Goal: Information Seeking & Learning: Check status

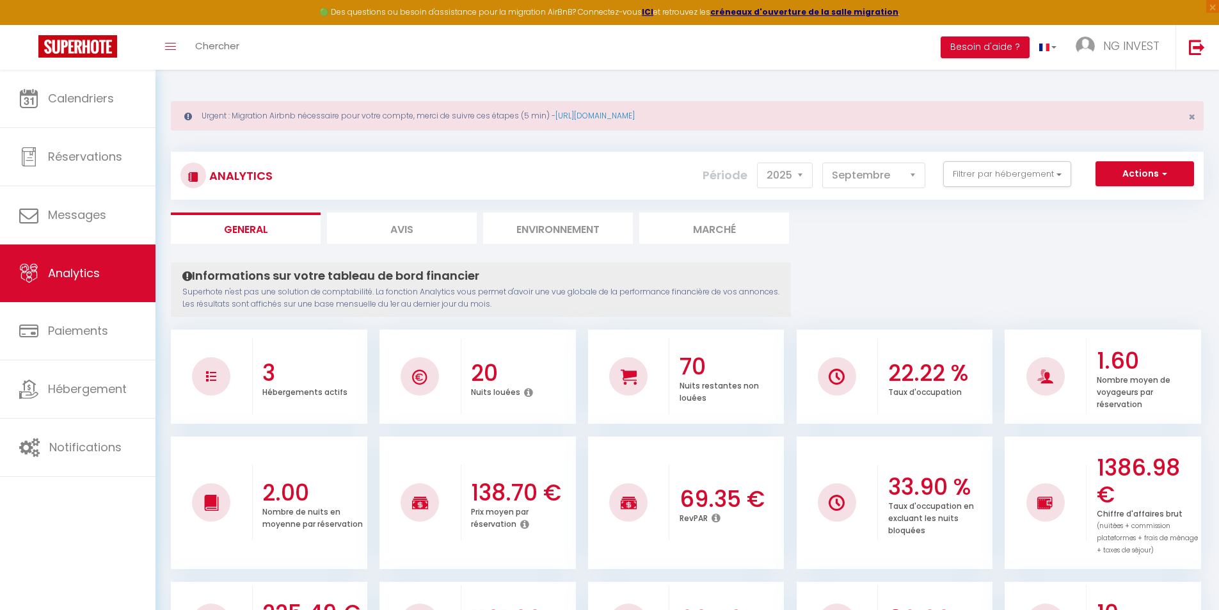
select select "2025"
select select "9"
click at [975, 171] on button "Filtrer par hébergement" at bounding box center [1007, 174] width 128 height 26
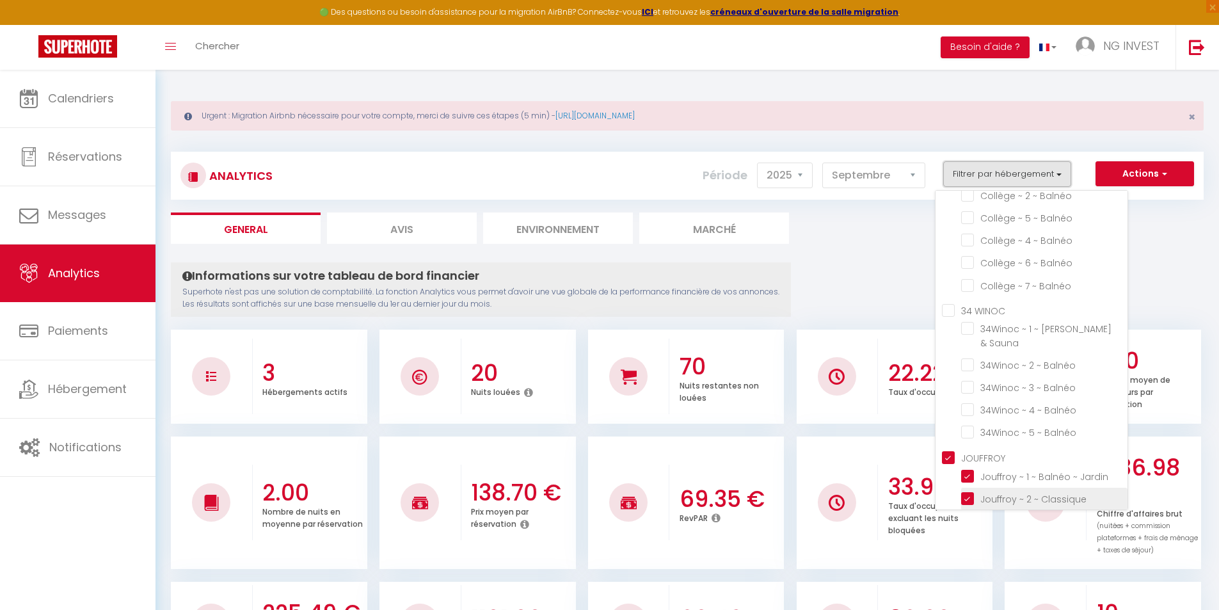
scroll to position [955, 0]
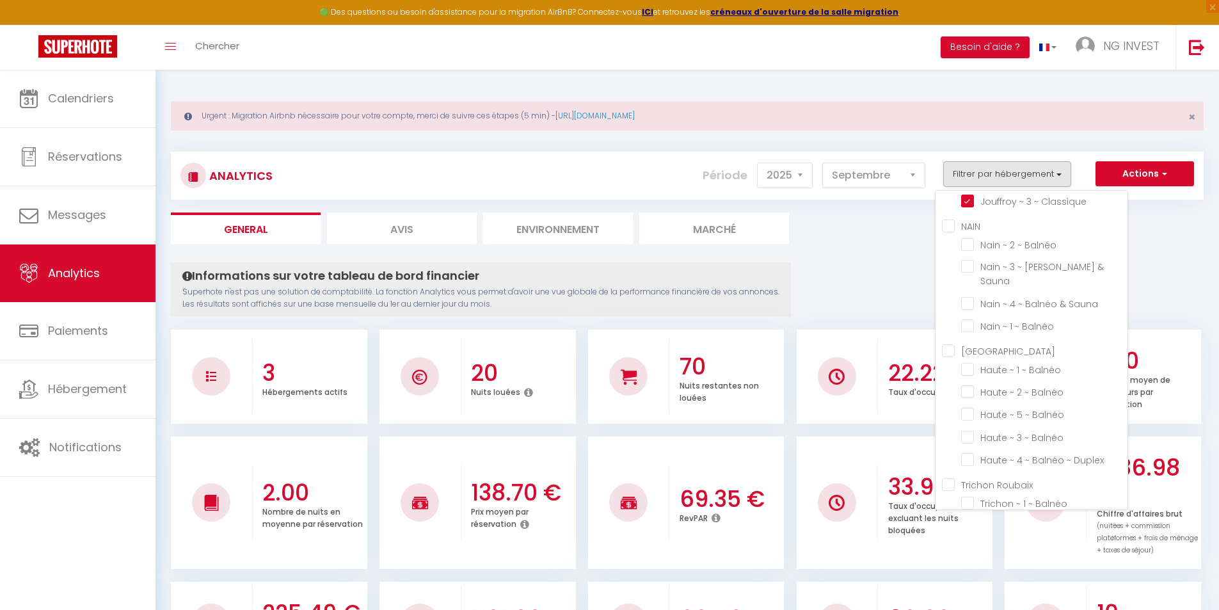
click at [955, 344] on Haute "[GEOGRAPHIC_DATA]" at bounding box center [1035, 350] width 186 height 13
checkbox Haute "true"
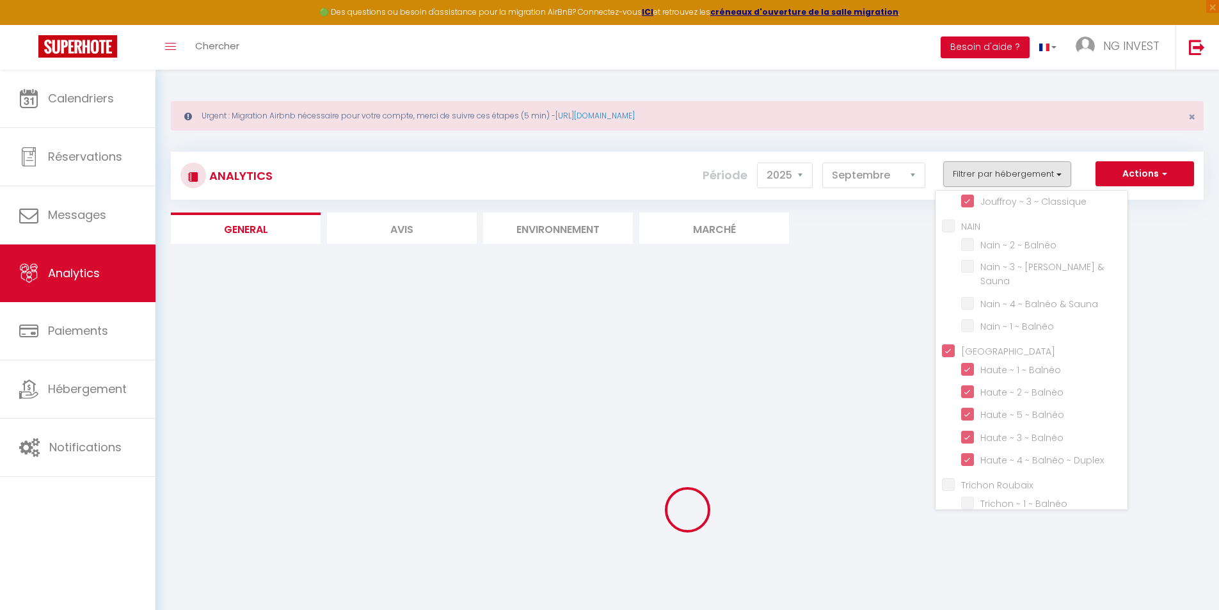
checkbox Classique "false"
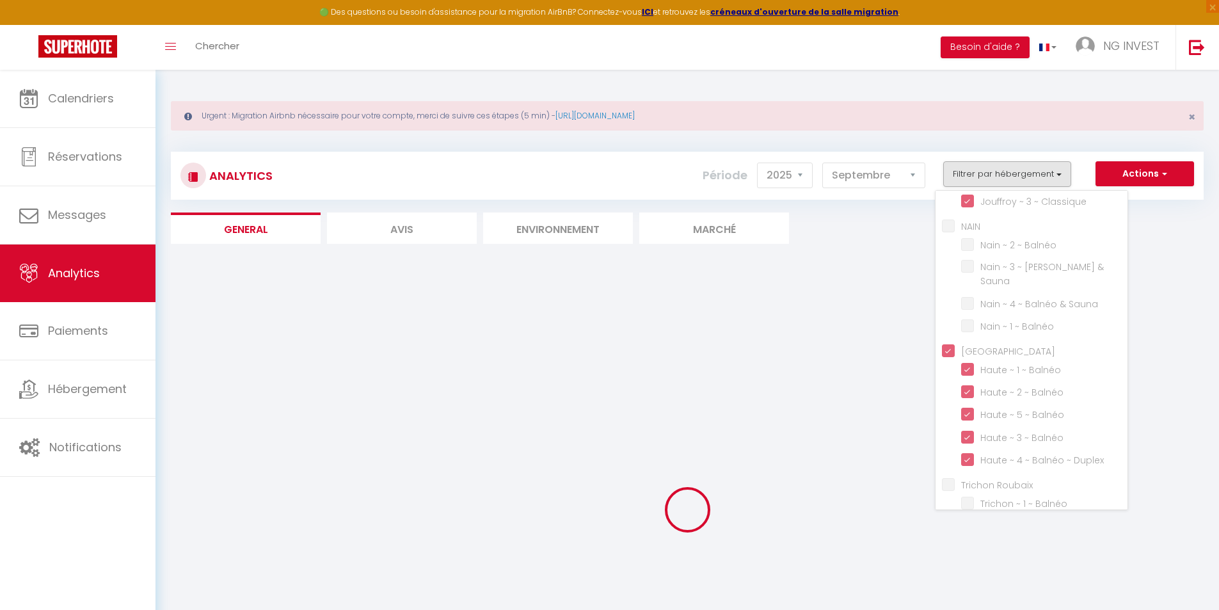
checkbox Classique "false"
checkbox Studio "false"
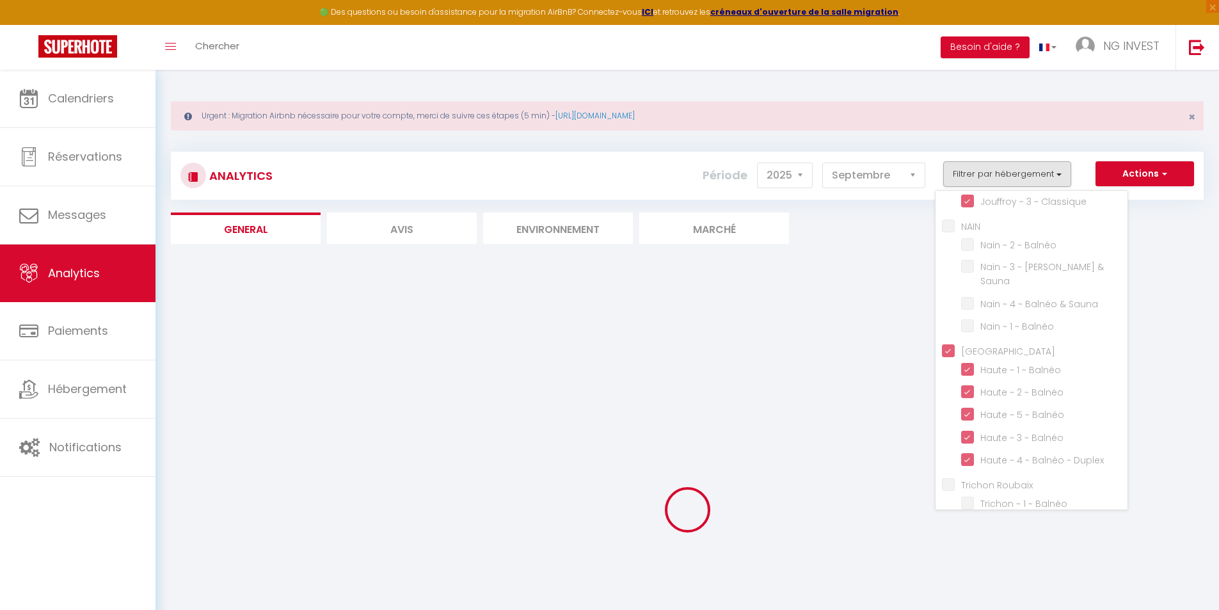
checkbox Studio "false"
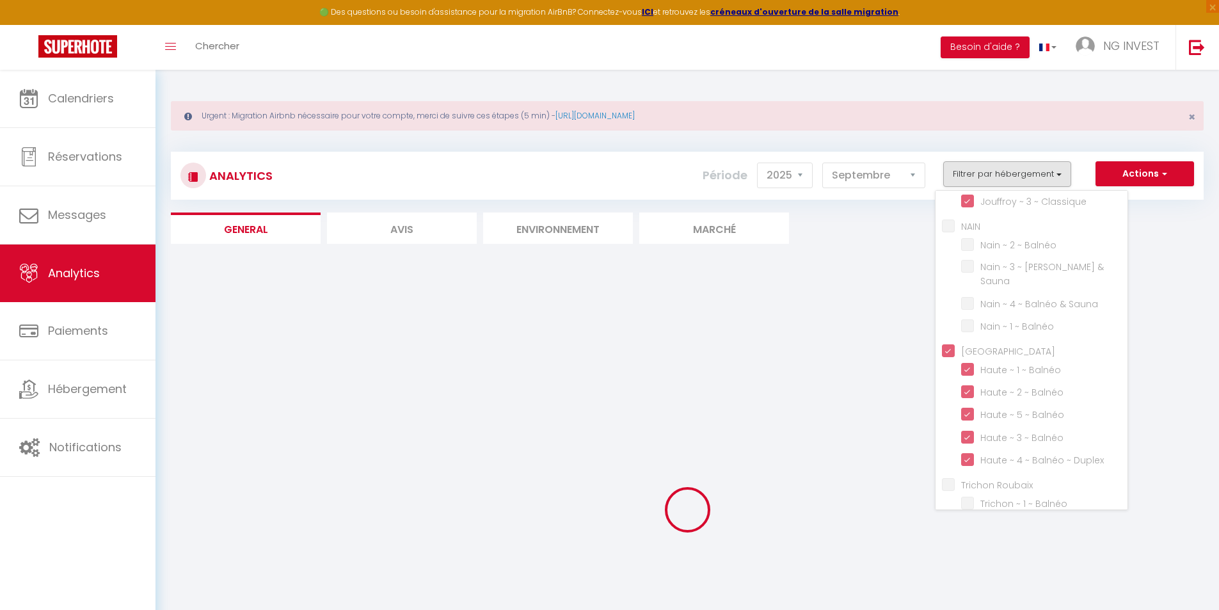
checkbox Studio "false"
checkbox 5 "false"
checkbox Classique "false"
checkbox Arcade "false"
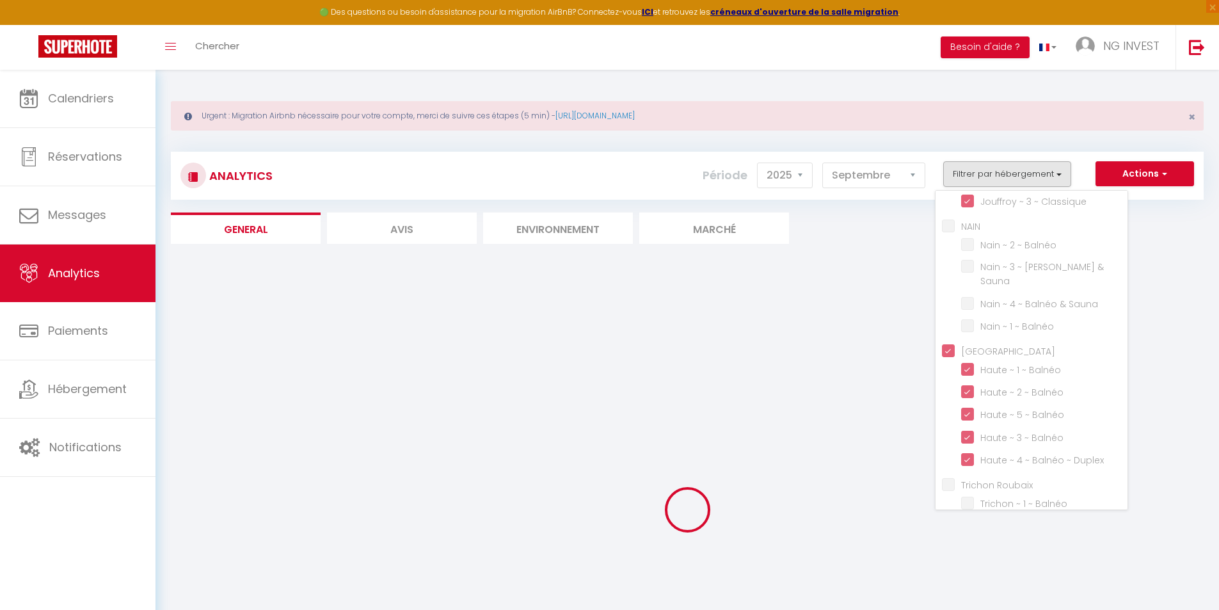
checkbox Cuisine "false"
checkbox Mezzanine "false"
checkbox Classique "false"
checkbox Balnéo "false"
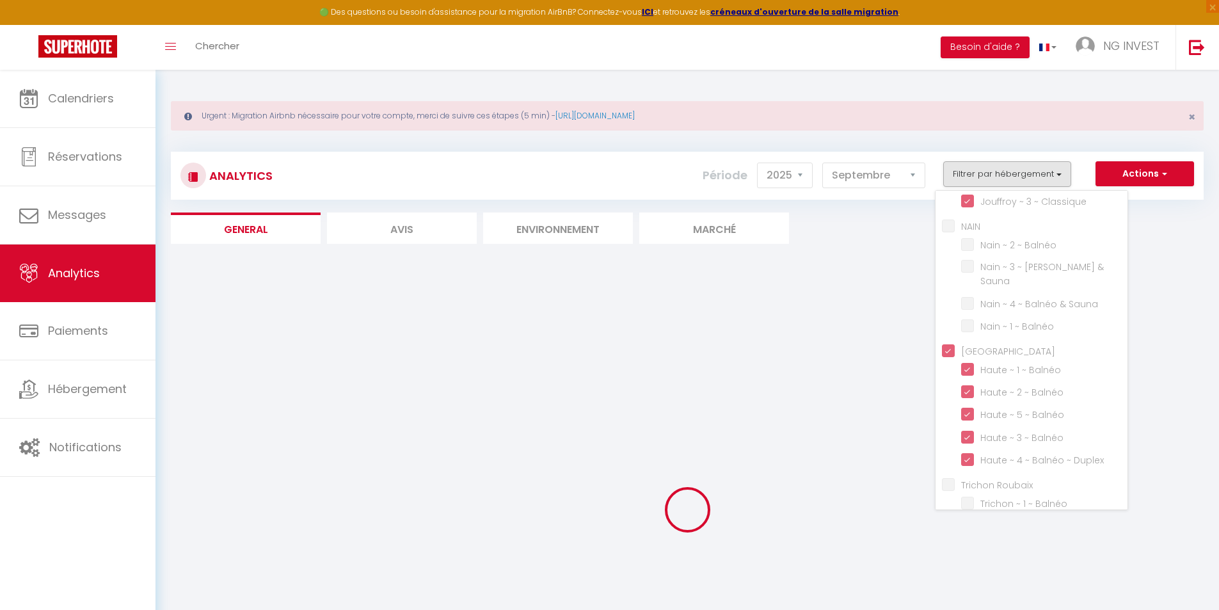
checkbox Balnéo "false"
checkbox Sauna "false"
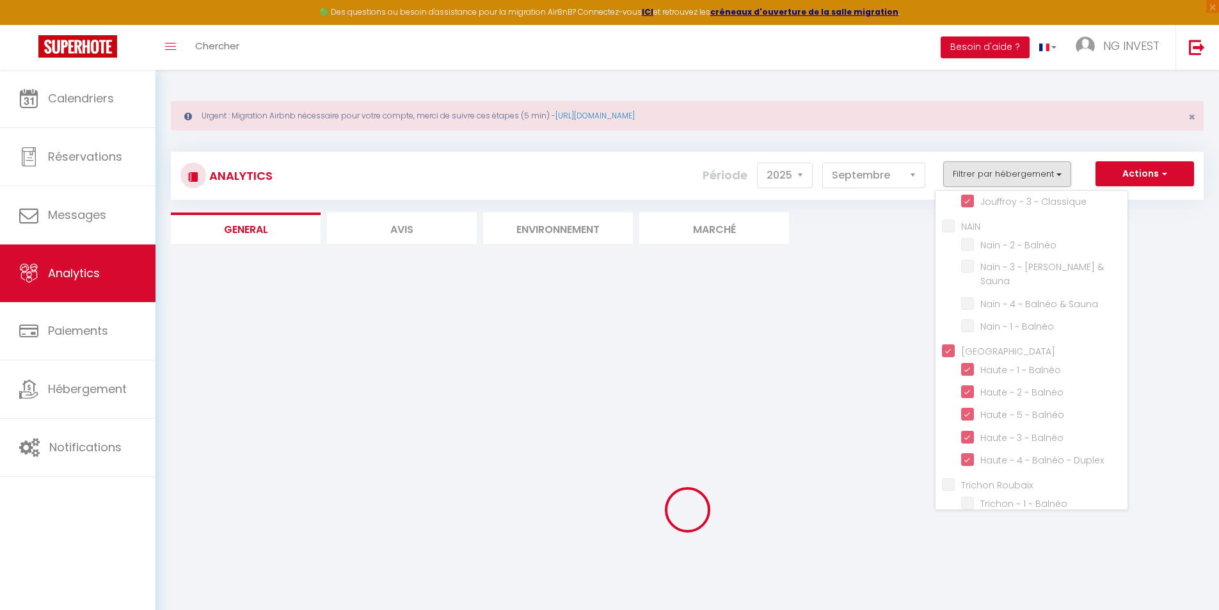
checkbox Balnéo "false"
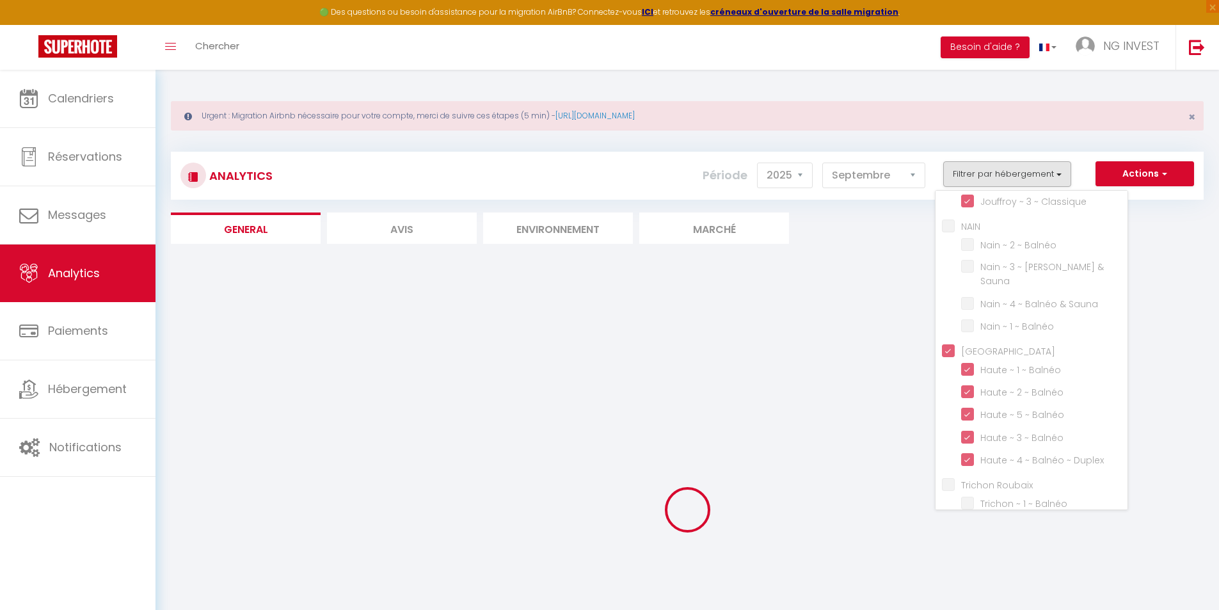
checkbox Sauna "false"
checkbox Balnéo "false"
checkbox Balnéo "true"
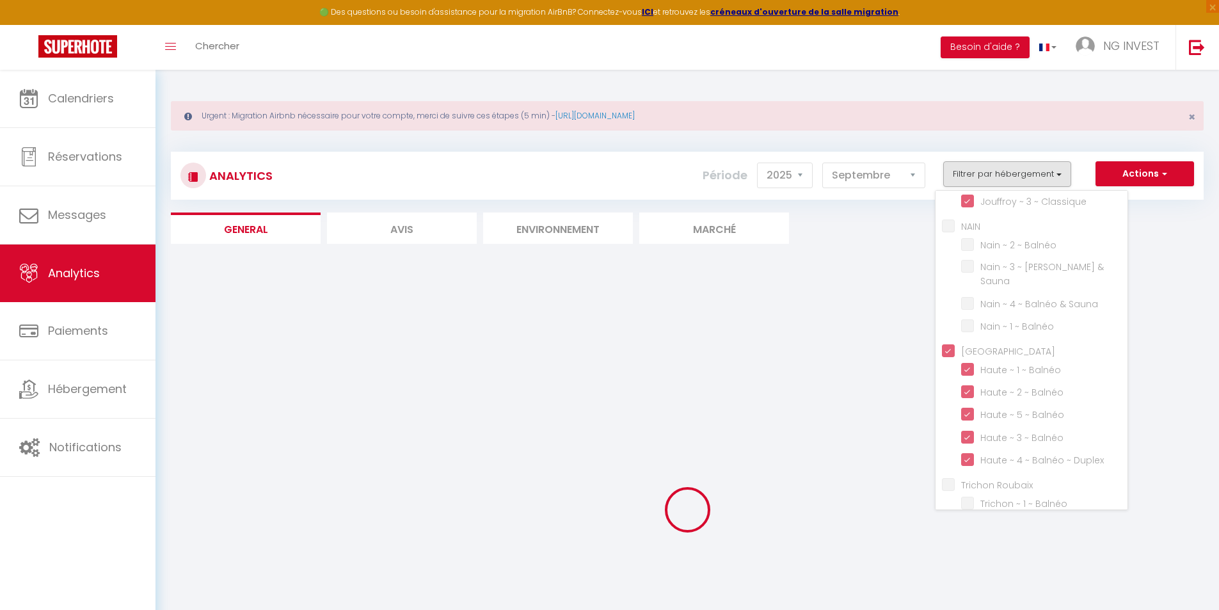
checkbox Balnéo "true"
checkbox Duplex "true"
checkbox Balnéo "false"
checkbox Jardin "false"
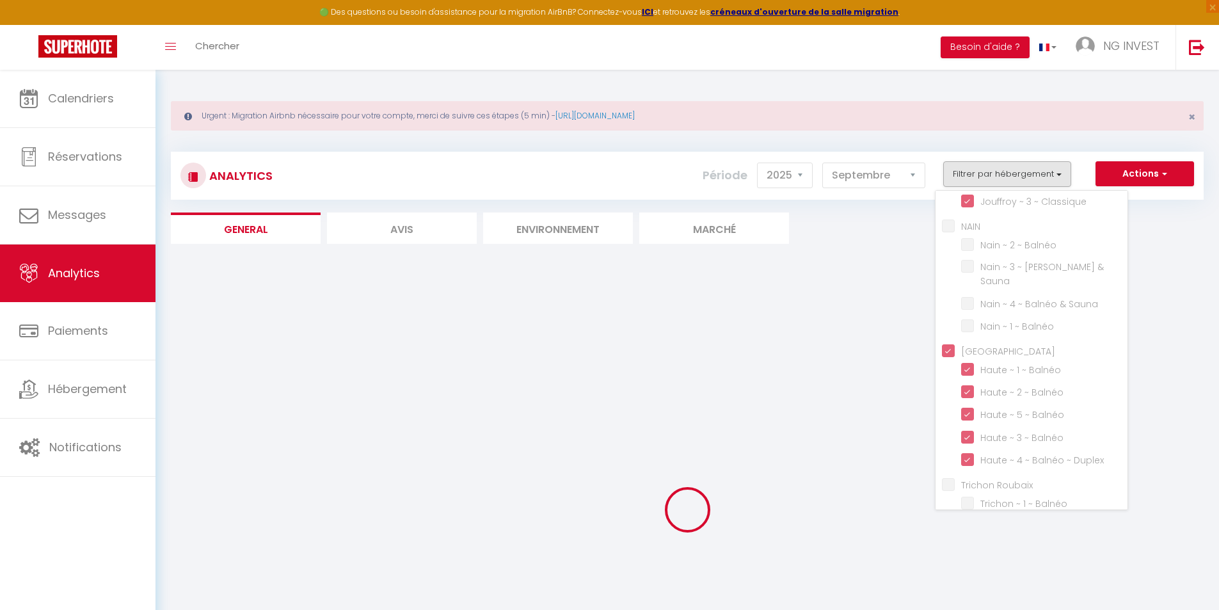
checkbox Classique "false"
checkbox Babyfoot "false"
checkbox Balnéo "false"
checkbox Cuisine "false"
checkbox Balnéo "false"
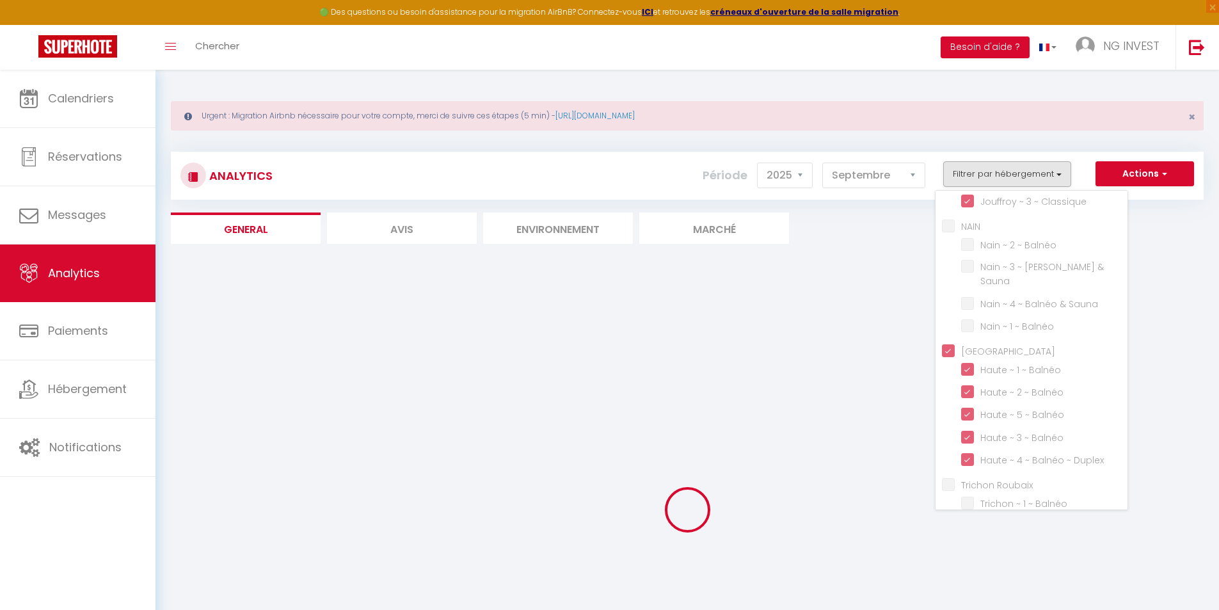
checkbox Classique "false"
checkbox 3 "false"
checkbox 2 "false"
checkbox Balnéo "false"
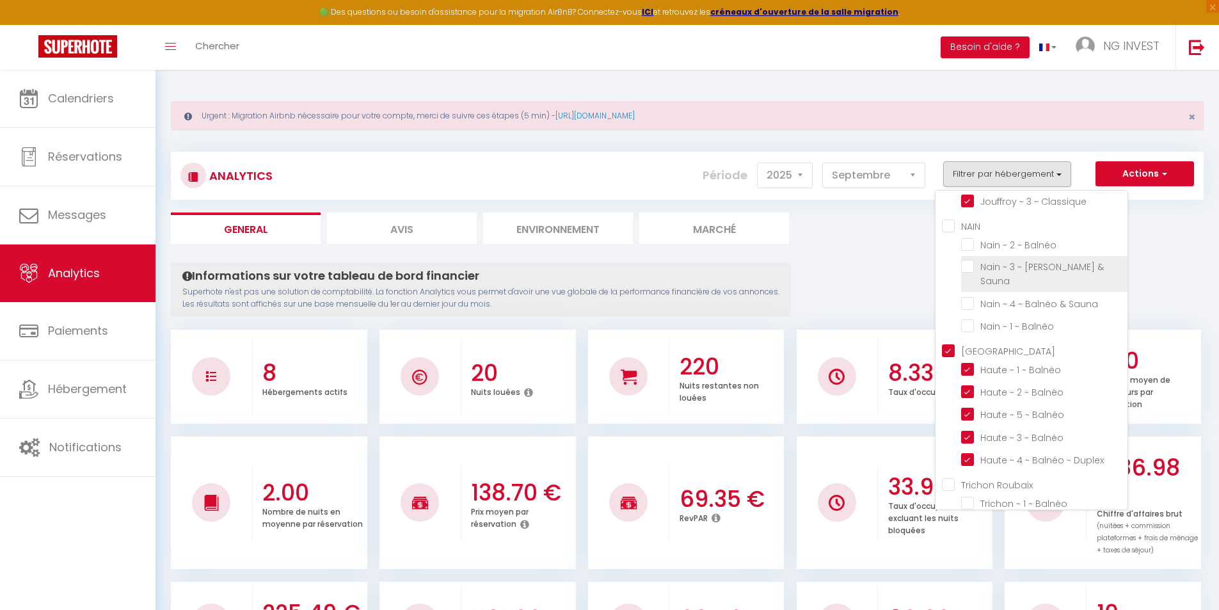
checkbox Classique "false"
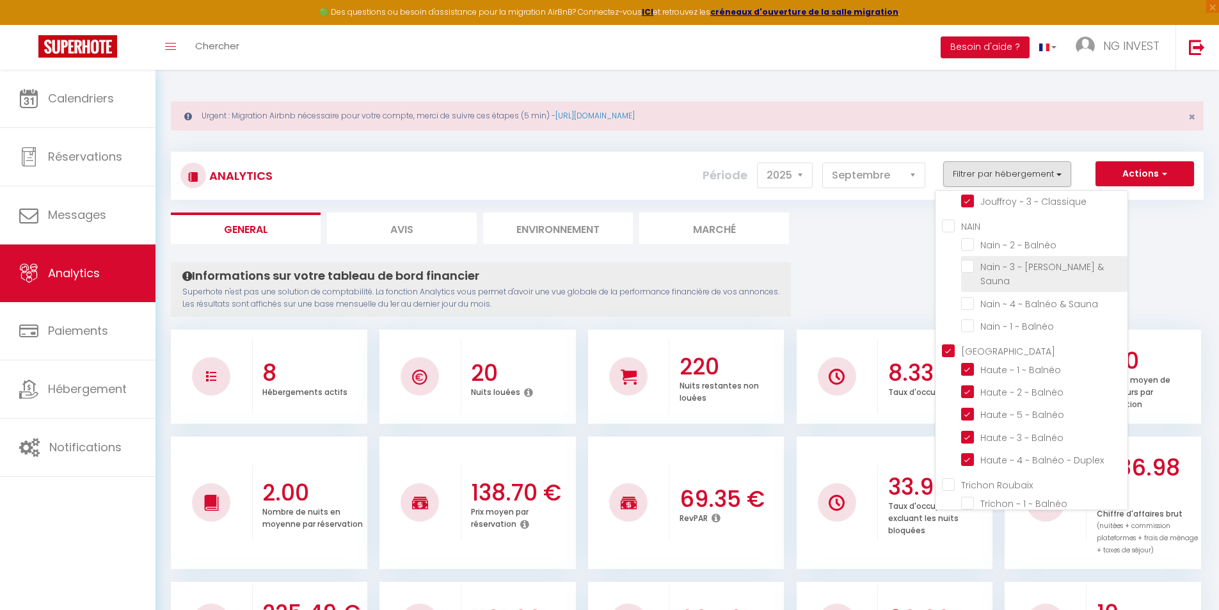
checkbox Classique "false"
checkbox Studio "false"
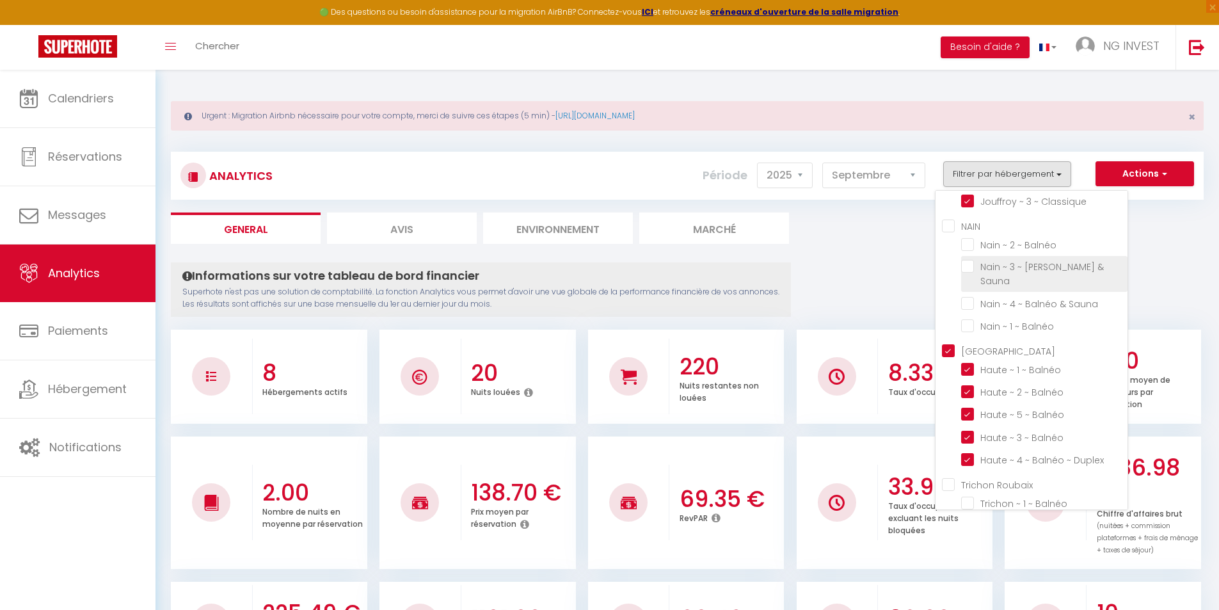
checkbox Studio "false"
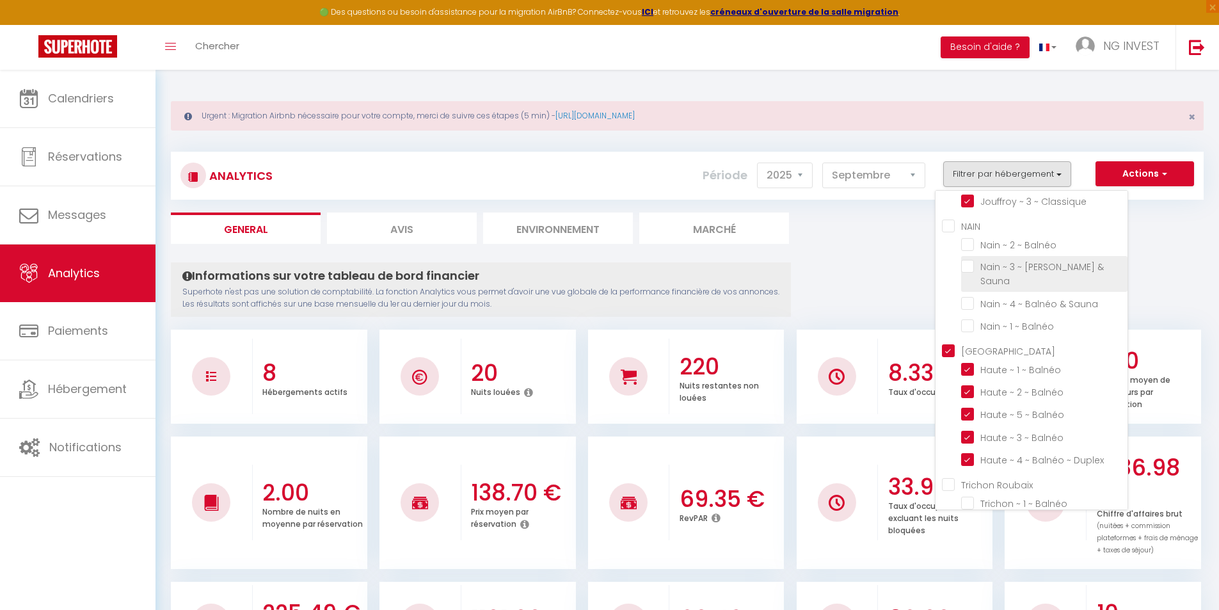
checkbox Studio "false"
checkbox 5 "false"
checkbox Classique "false"
checkbox Arcade "false"
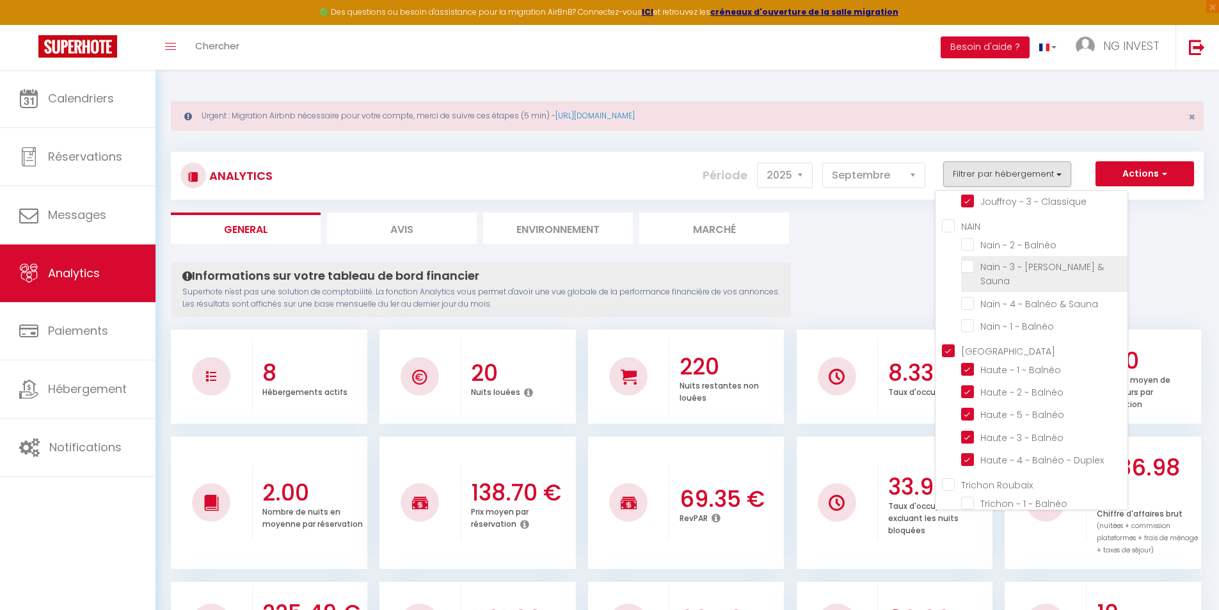
checkbox Cuisine "false"
checkbox Mezzanine "false"
checkbox Classique "false"
checkbox Balnéo "false"
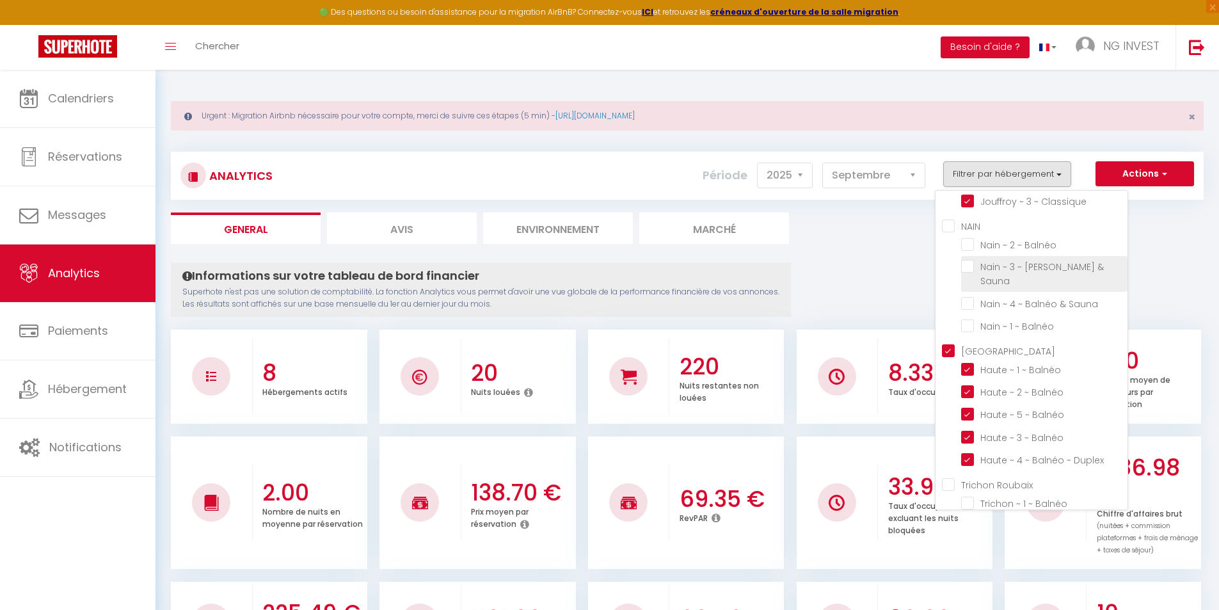
checkbox Balnéo "false"
checkbox Sauna "false"
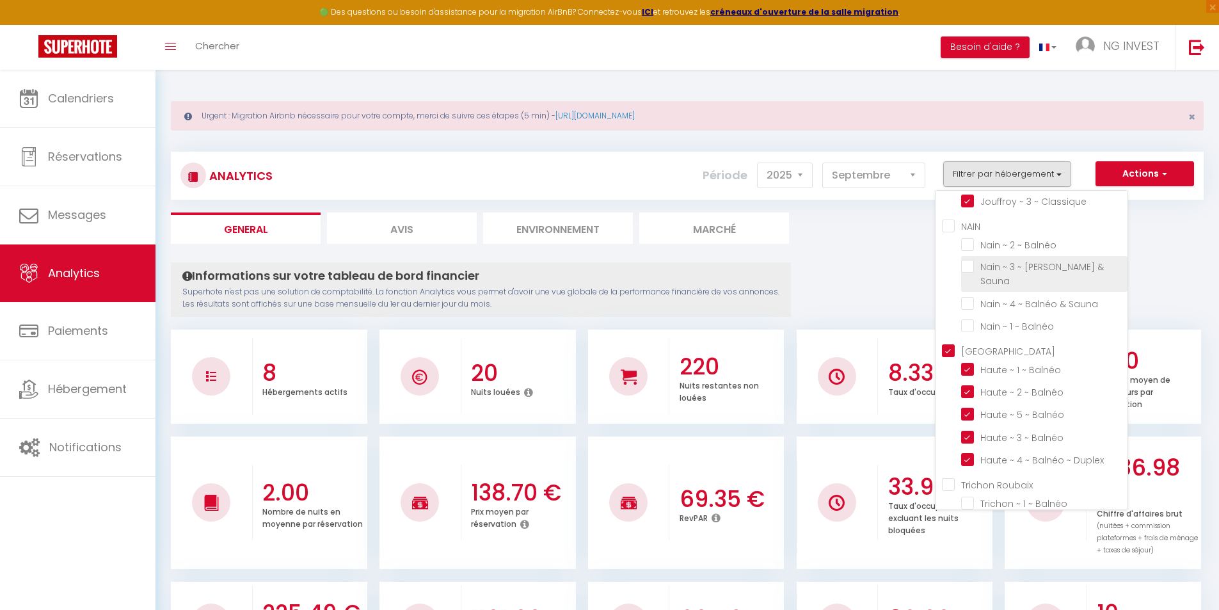
checkbox Balnéo "false"
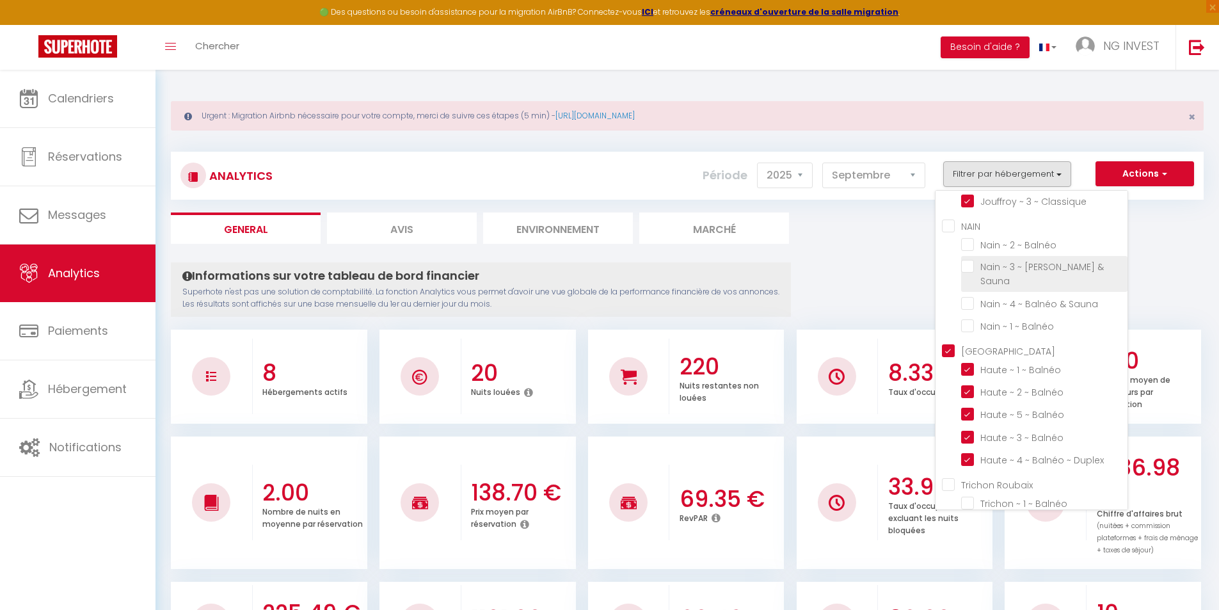
checkbox Sauna "false"
checkbox Balnéo "false"
checkbox Jardin "false"
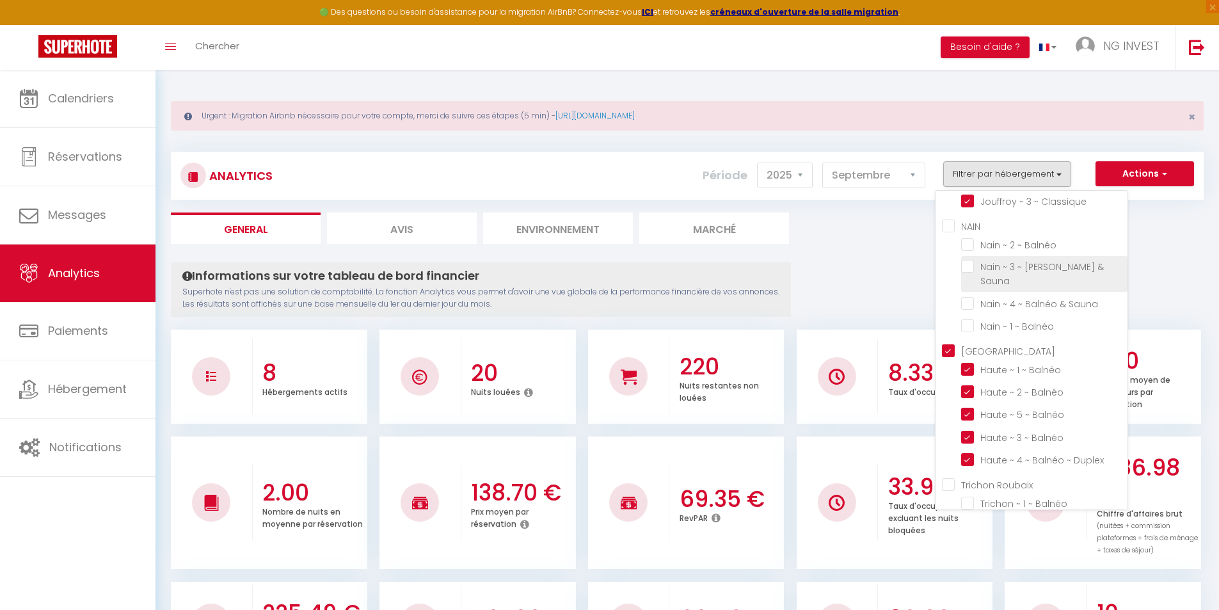
checkbox Classique "false"
checkbox Babyfoot "false"
checkbox Balnéo "false"
checkbox Cuisine "false"
checkbox Balnéo "false"
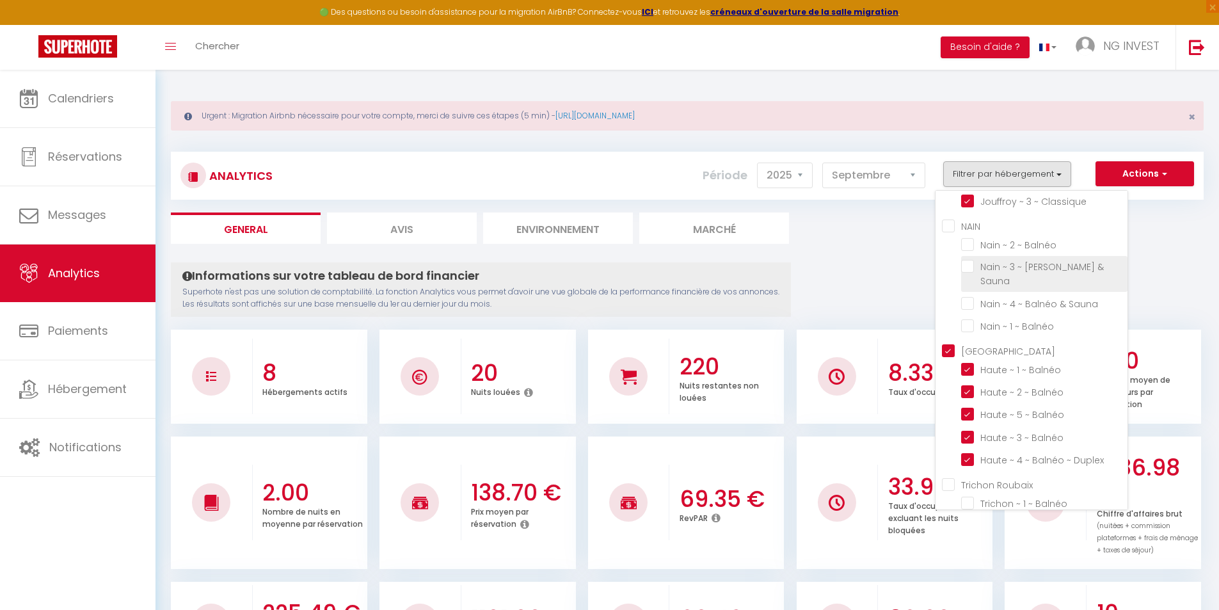
checkbox Classique "false"
checkbox 3 "false"
checkbox 2 "false"
checkbox Balnéo "false"
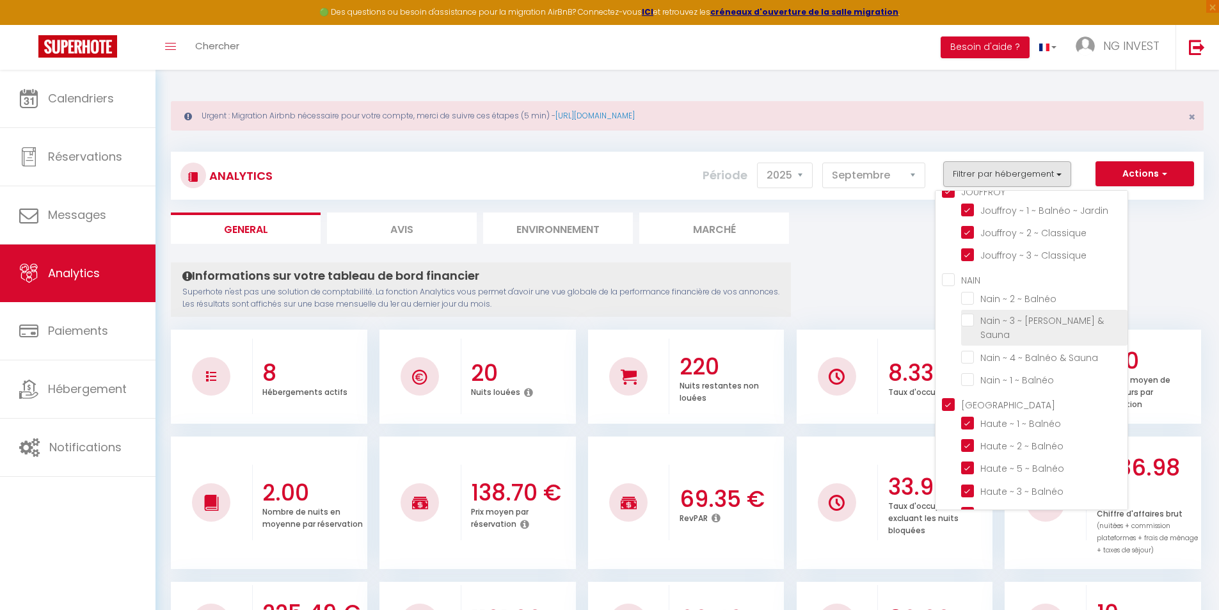
scroll to position [827, 0]
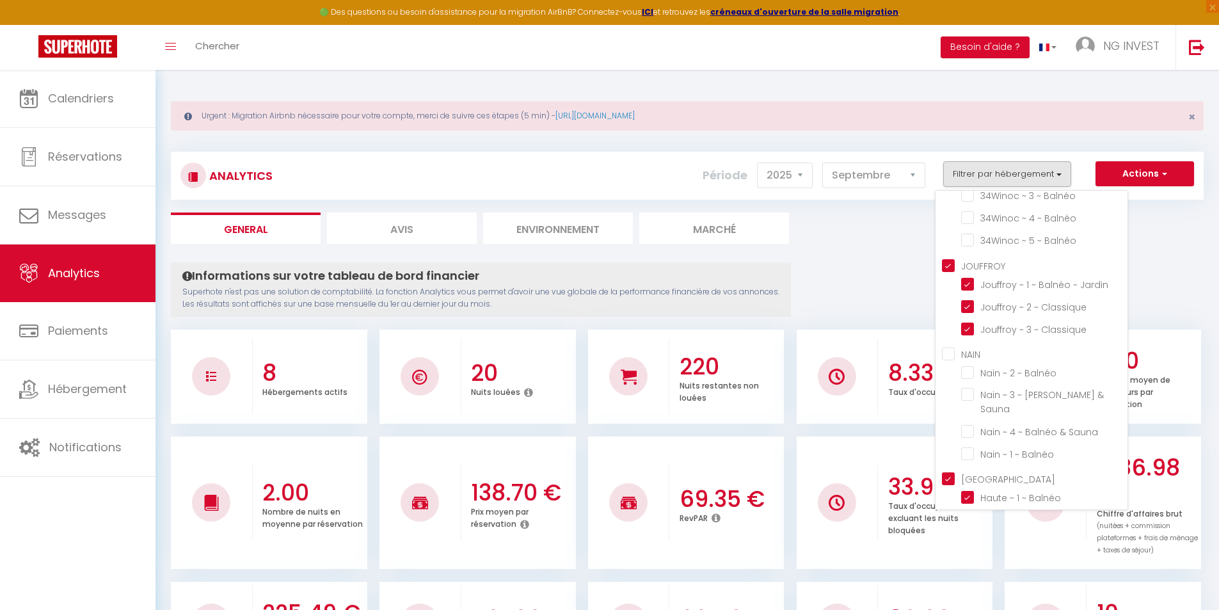
click at [953, 258] on input "JOUFFROY" at bounding box center [1035, 264] width 186 height 13
checkbox input "false"
checkbox Classique "false"
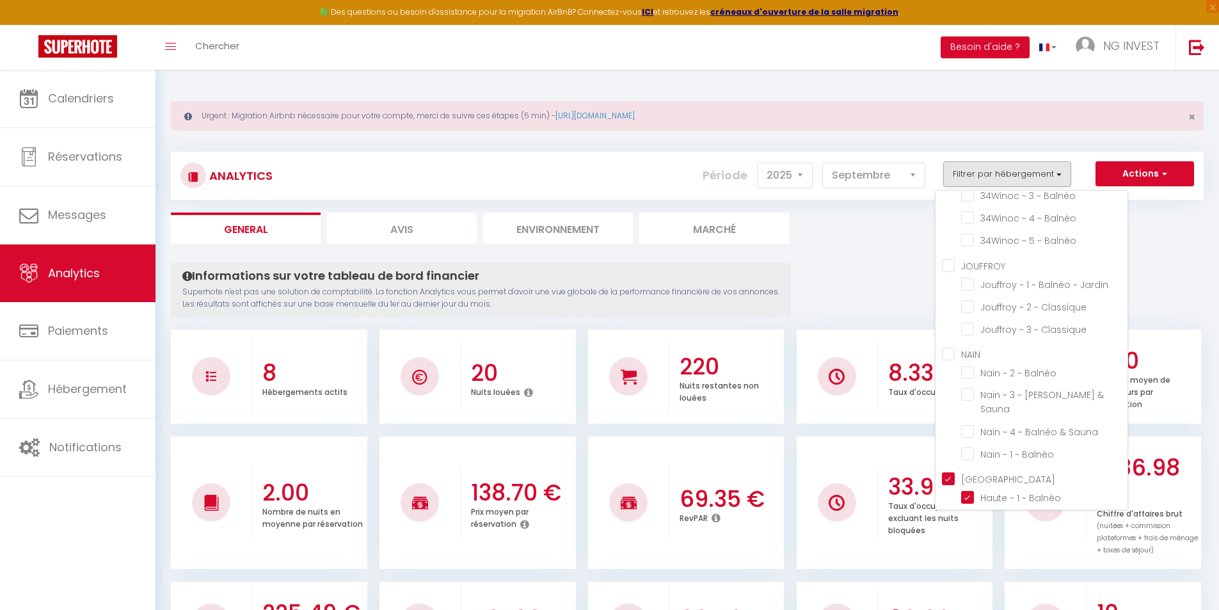
checkbox Classique "false"
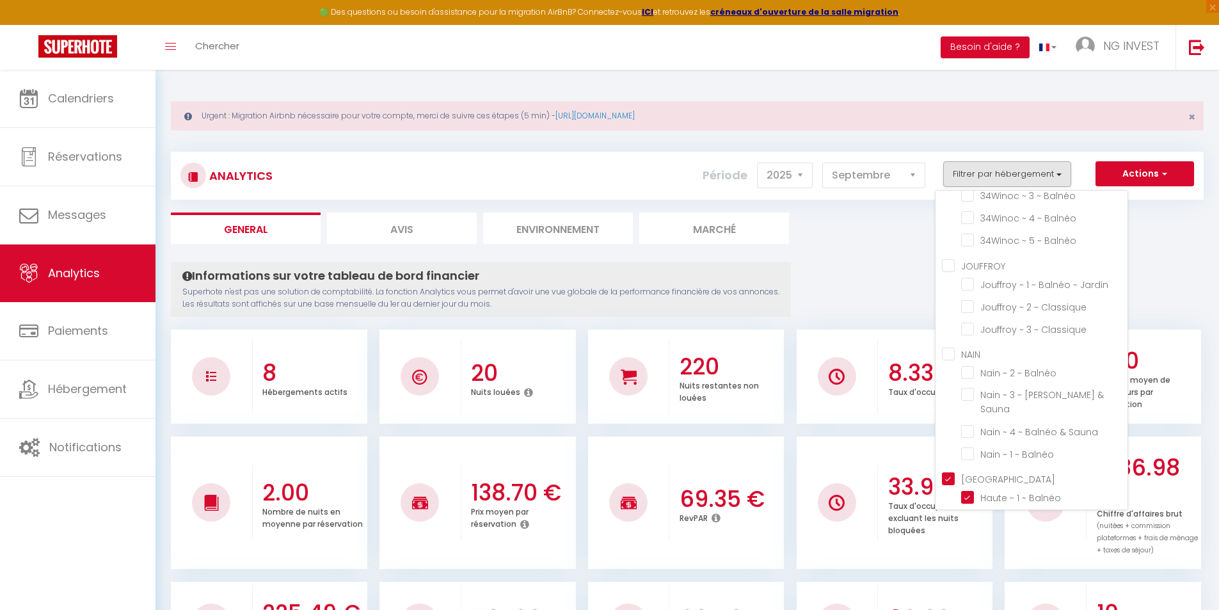
checkbox Studio "false"
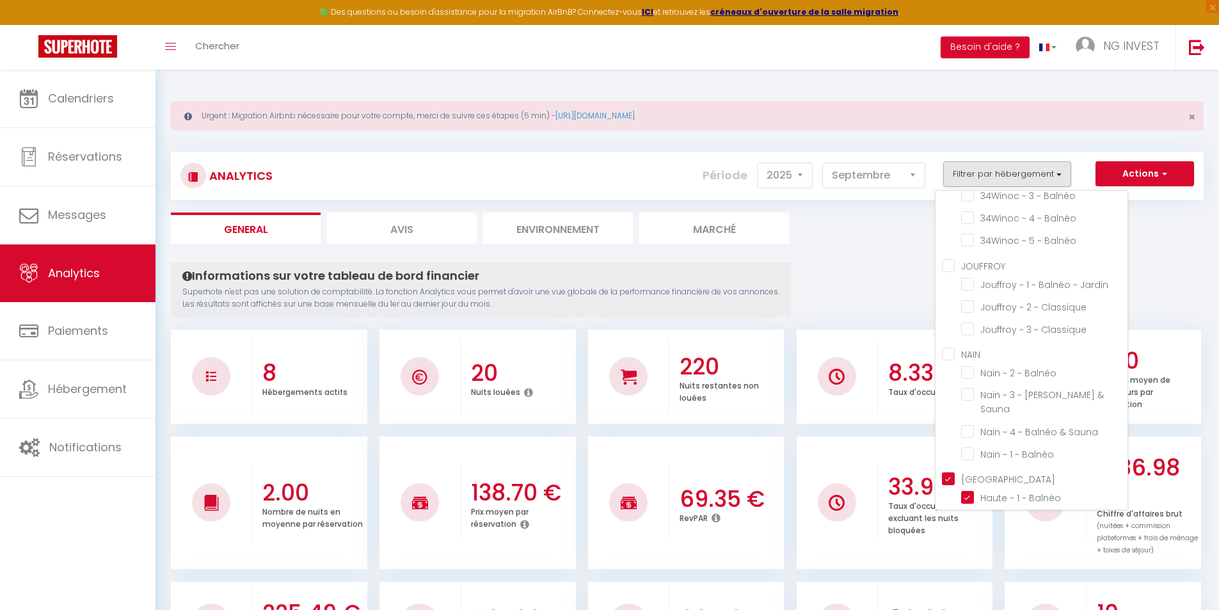
checkbox Studio "false"
checkbox 5 "false"
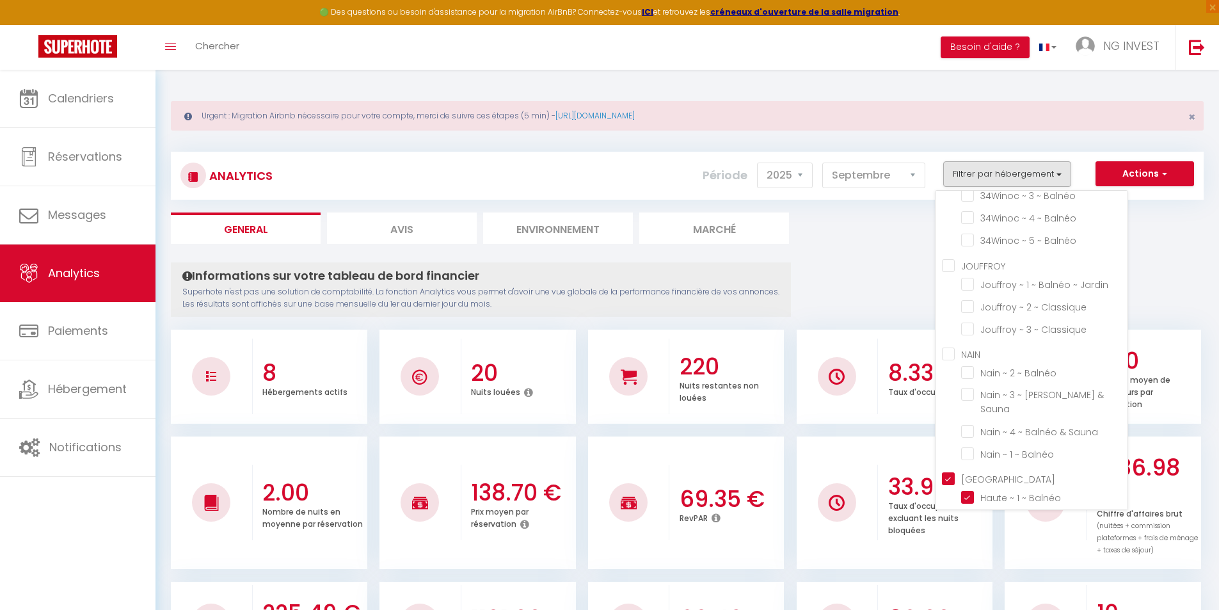
checkbox Classique "false"
checkbox Arcade "false"
checkbox Cuisine "false"
checkbox Mezzanine "false"
checkbox Classique "false"
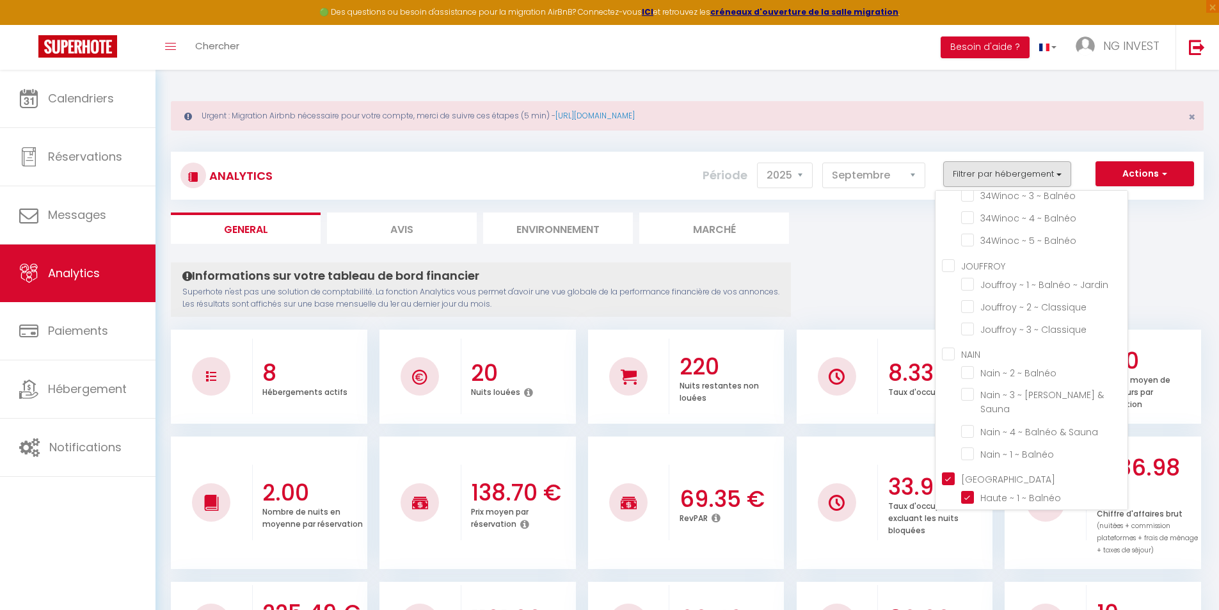
checkbox Balnéo "false"
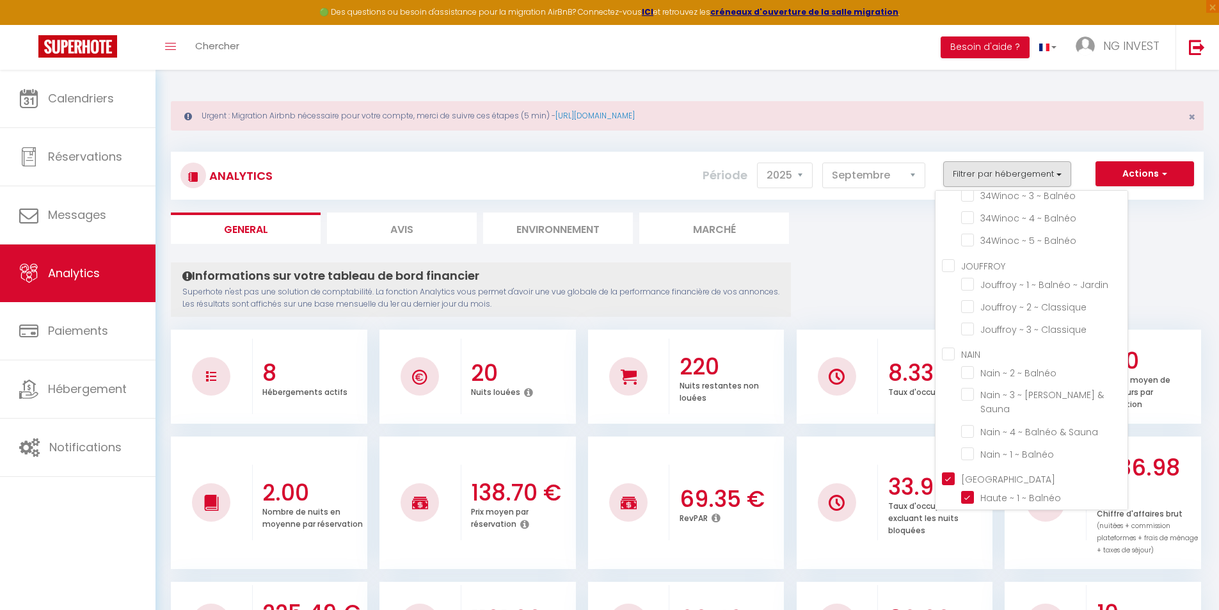
checkbox Balnéo "false"
checkbox Sauna "false"
checkbox Balnéo "false"
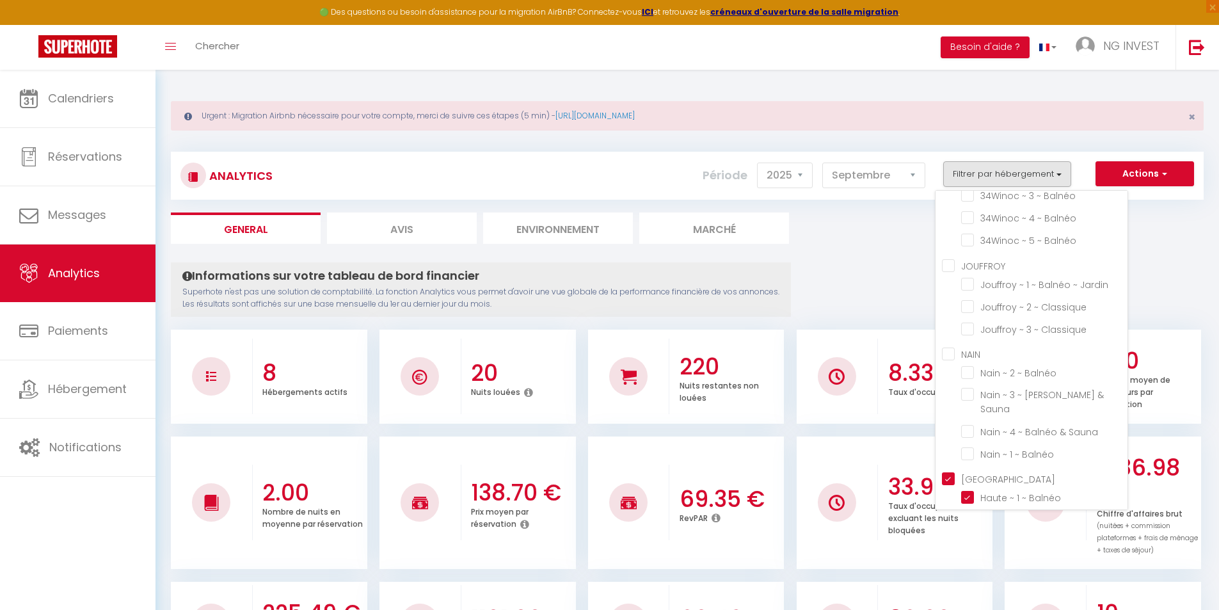
checkbox Balnéo "false"
checkbox Jardin "false"
checkbox Classique "false"
checkbox Balnéo "false"
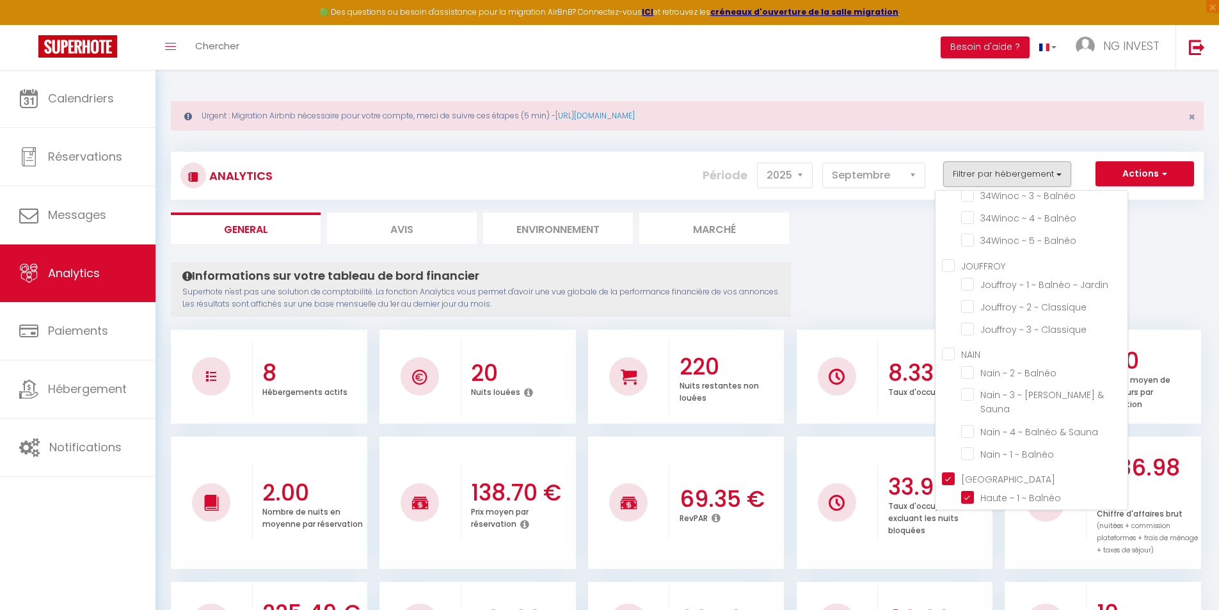
checkbox Sauna "false"
checkbox Balnéo "false"
checkbox Jardin "false"
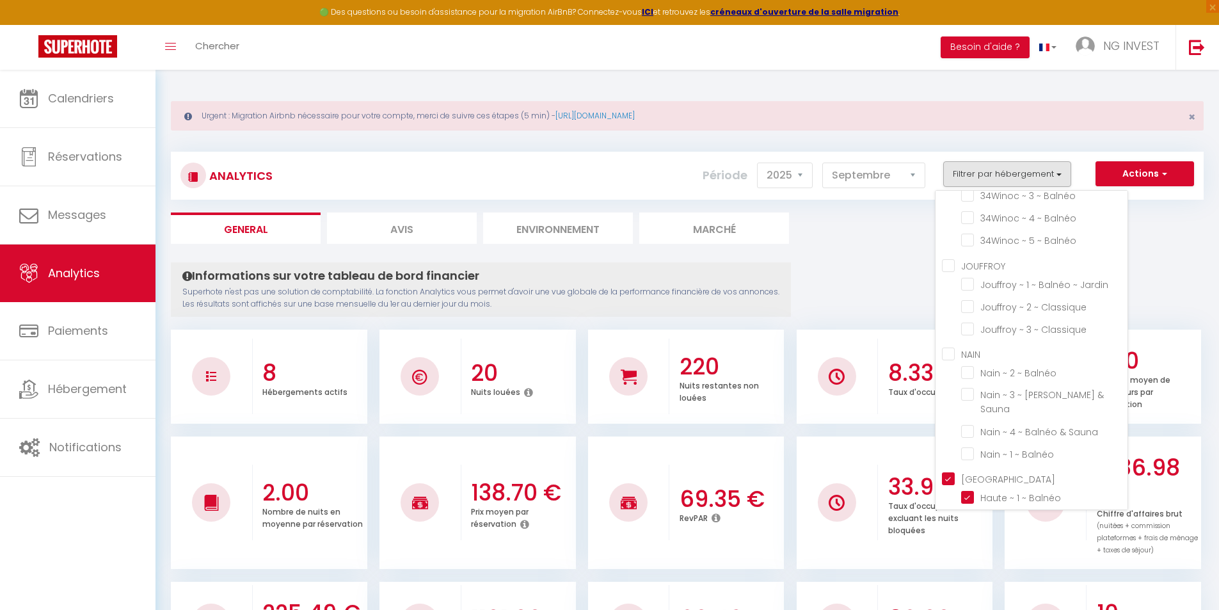
checkbox Classique "false"
checkbox Babyfoot "false"
checkbox Balnéo "false"
checkbox Cuisine "false"
checkbox Balnéo "false"
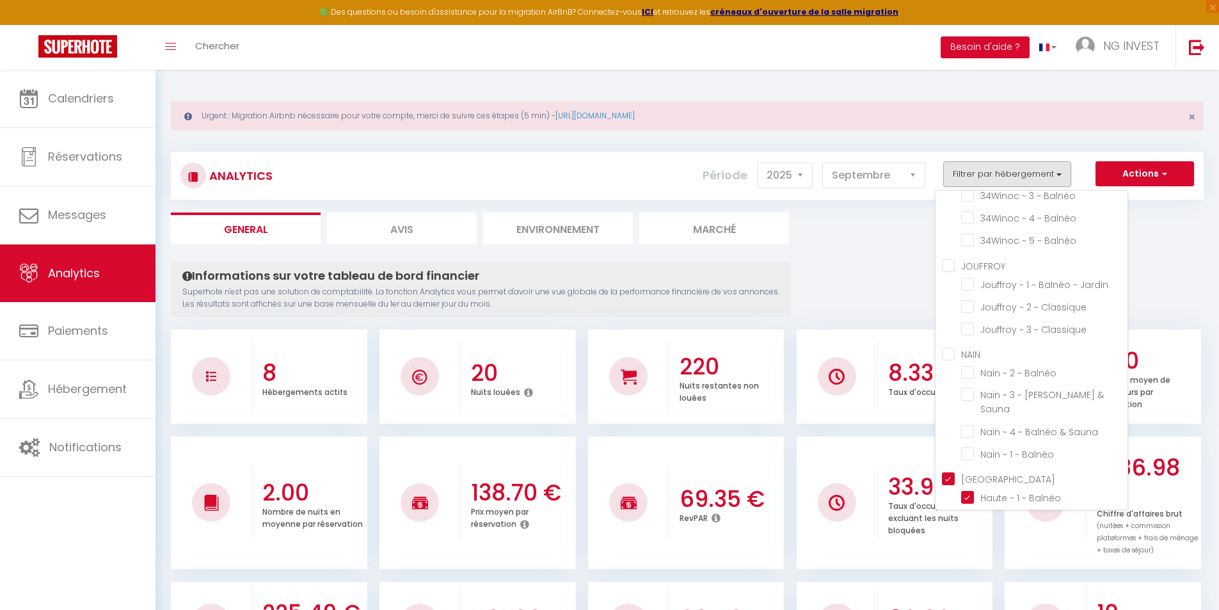
checkbox Classique "false"
checkbox 3 "false"
checkbox 2 "false"
checkbox Balnéo "false"
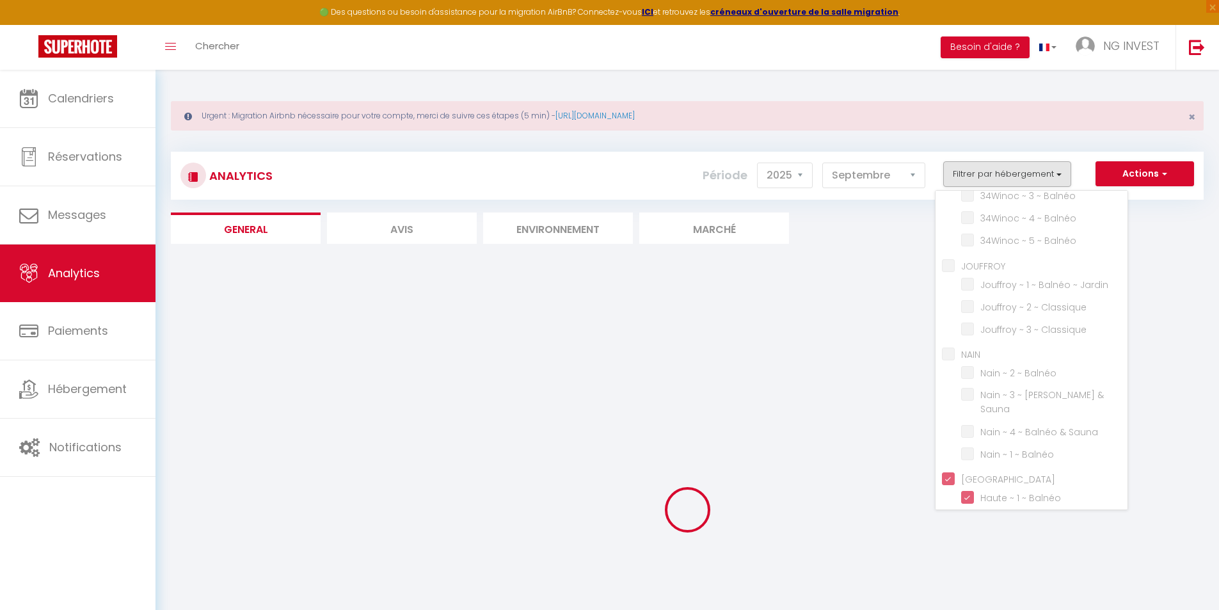
click at [869, 244] on div "Analytics Actions Génération SuperConciergerie Génération SuperAnalyzer Générat…" at bounding box center [687, 447] width 1033 height 617
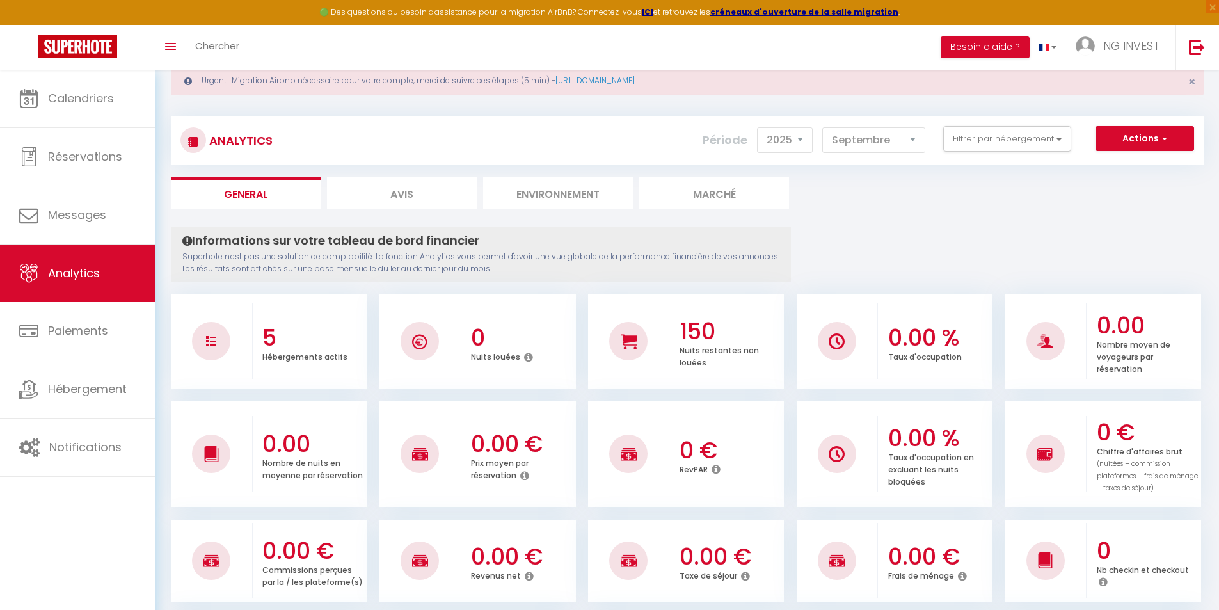
scroll to position [0, 0]
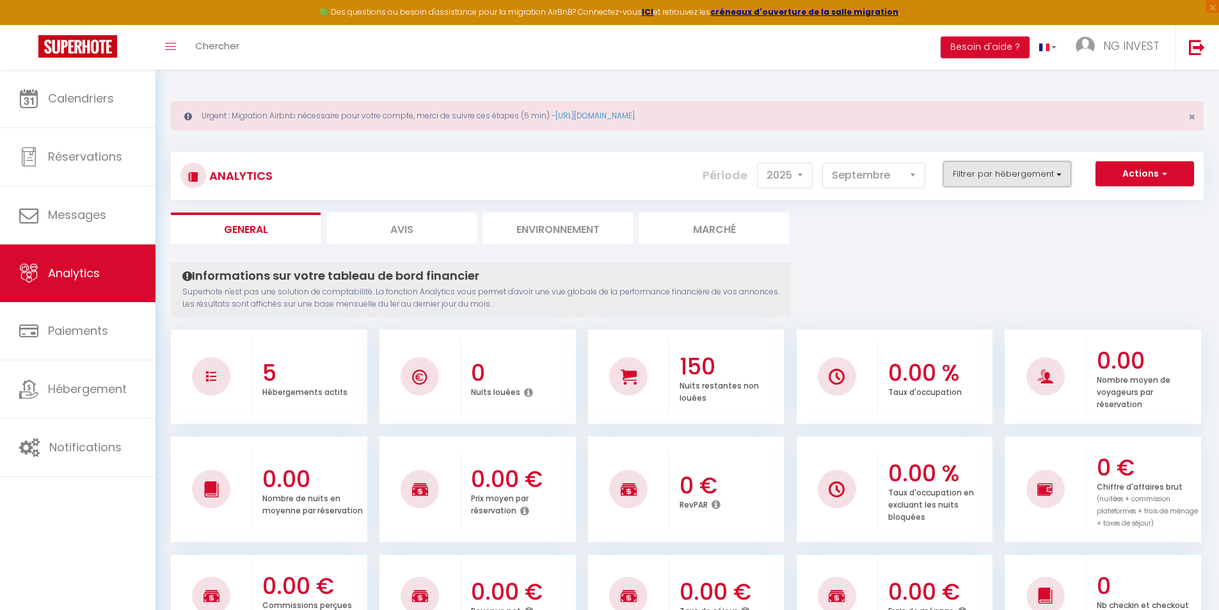
click at [1013, 172] on button "Filtrer par hébergement" at bounding box center [1007, 174] width 128 height 26
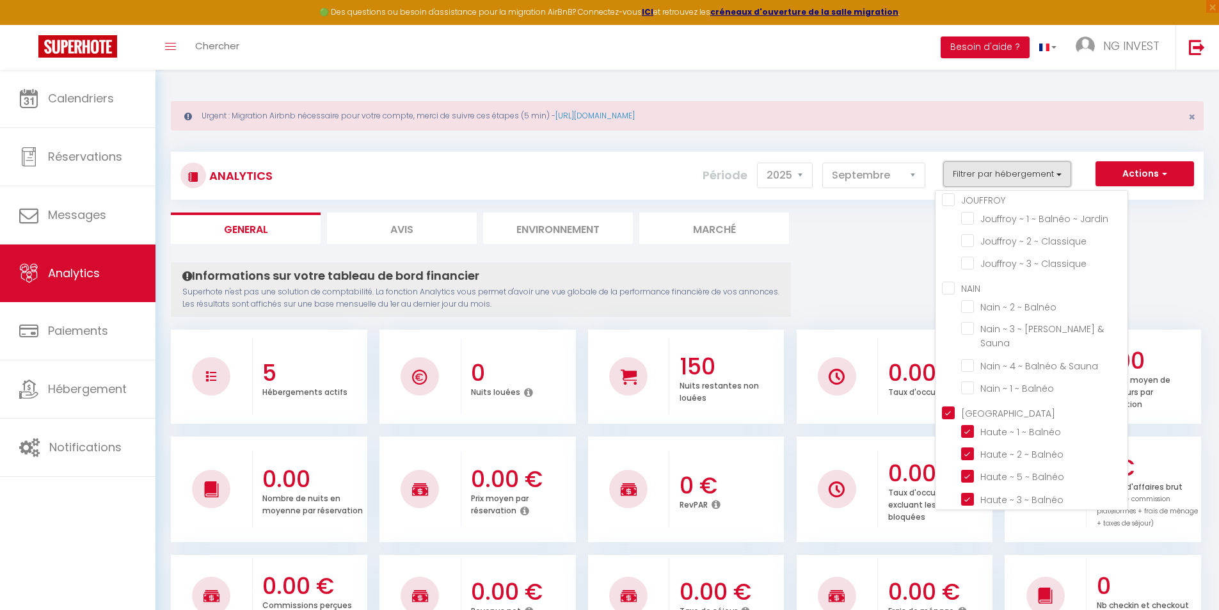
scroll to position [891, 0]
click at [962, 283] on input "NAIN" at bounding box center [1035, 289] width 186 height 13
checkbox input "true"
checkbox Classique "false"
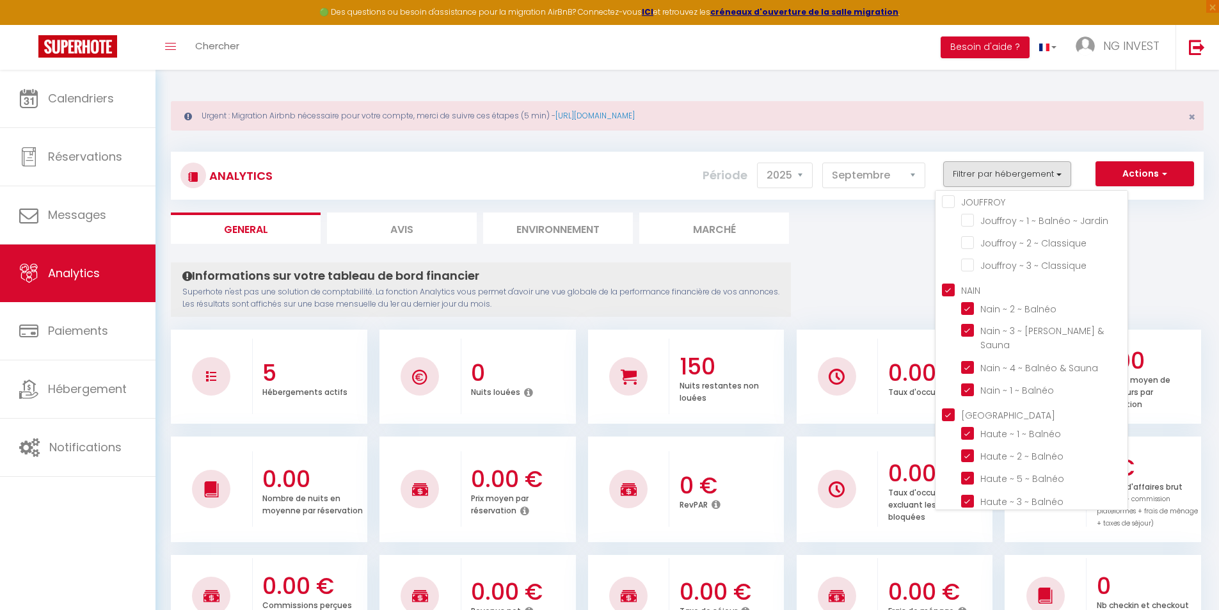
checkbox Classique "false"
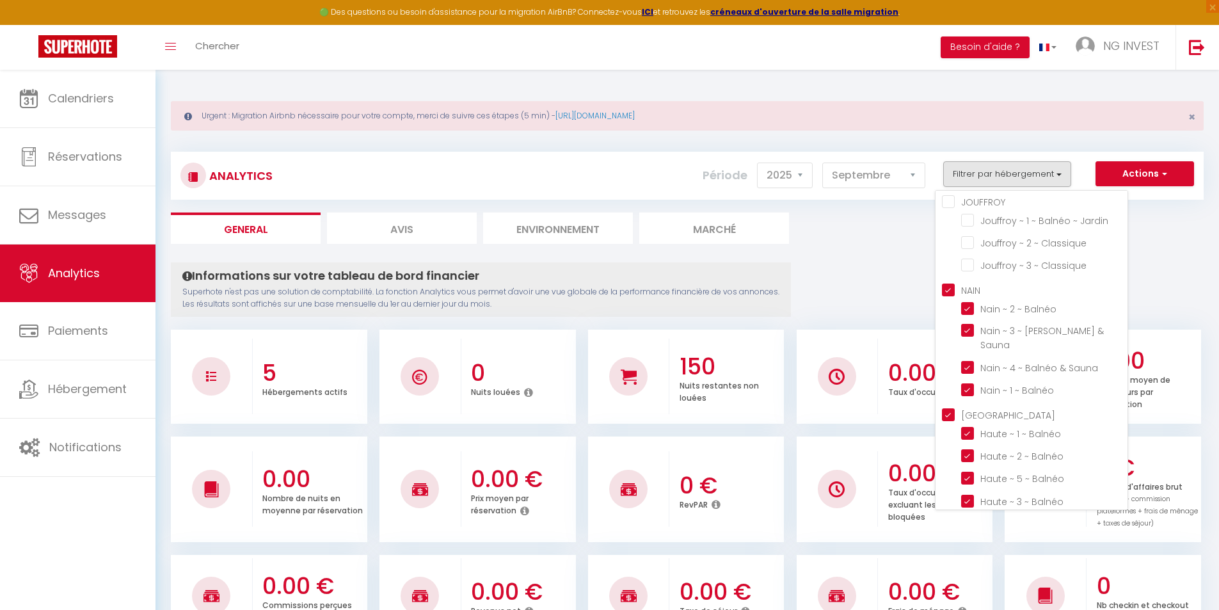
checkbox Classique "false"
checkbox Studio "false"
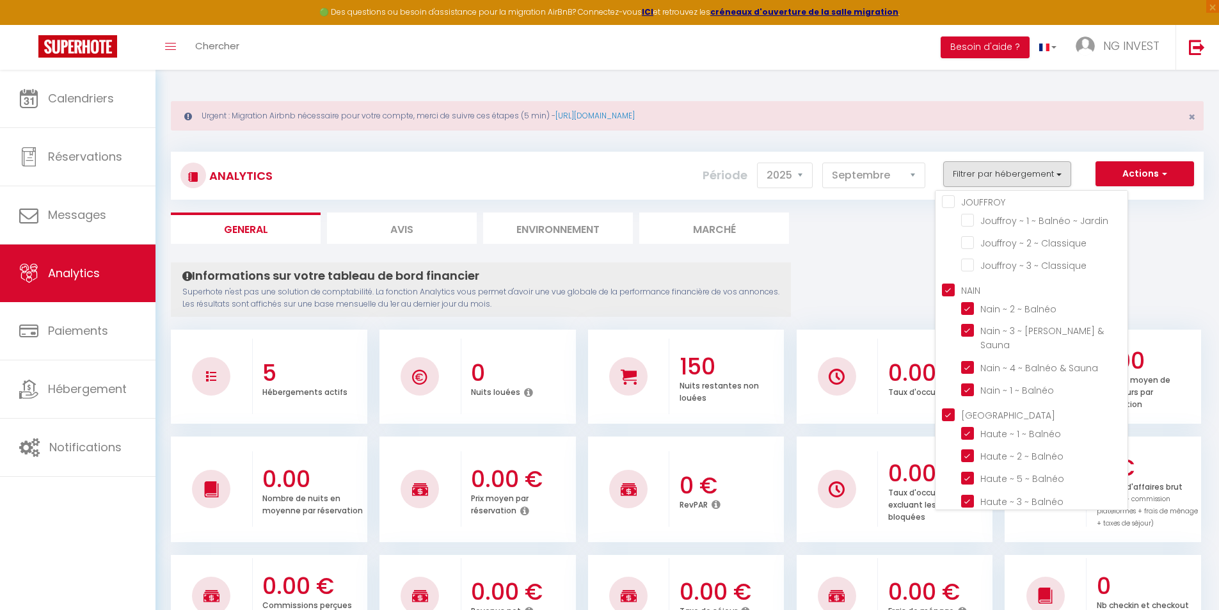
checkbox Studio "false"
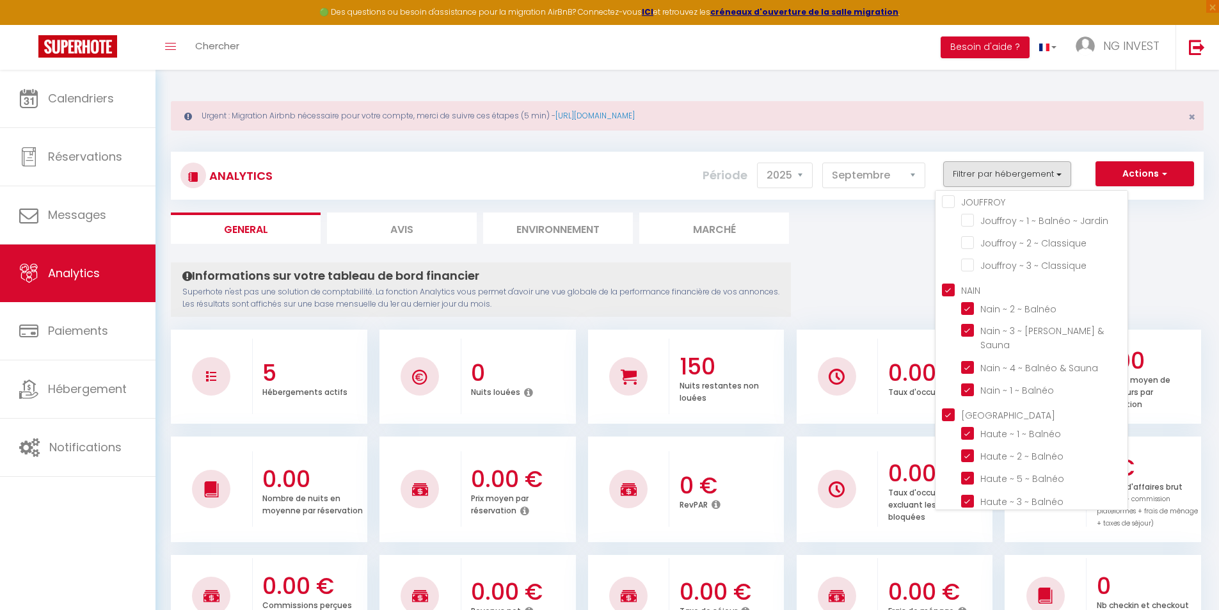
checkbox 5 "false"
checkbox Classique "false"
checkbox Arcade "false"
checkbox Cuisine "false"
checkbox Mezzanine "false"
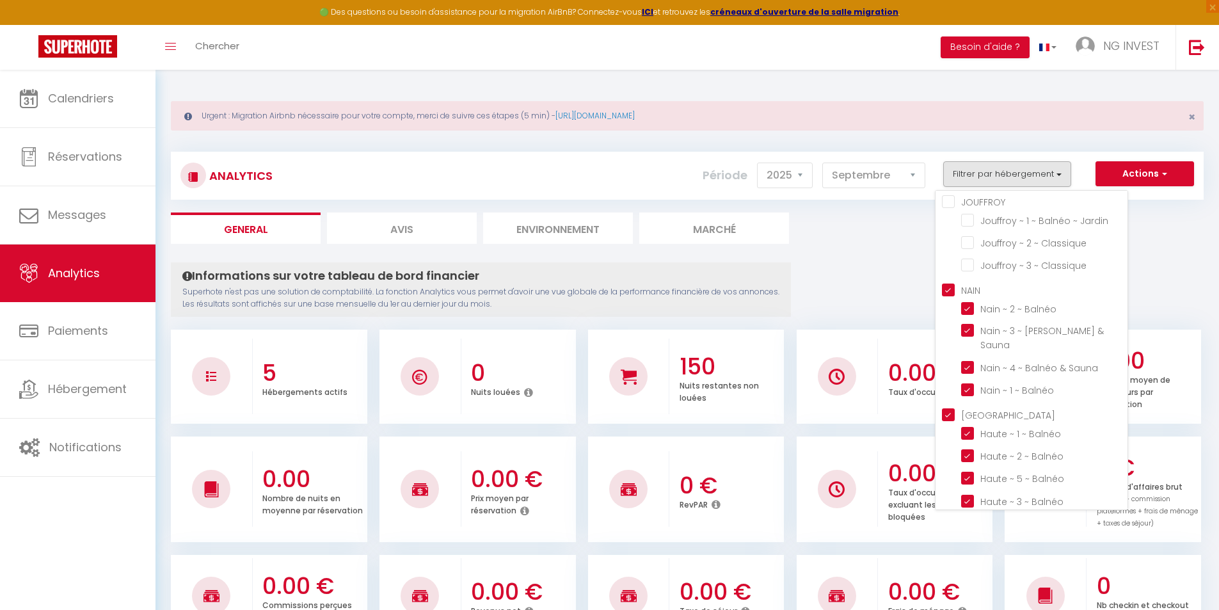
checkbox Classique "false"
checkbox Balnéo "false"
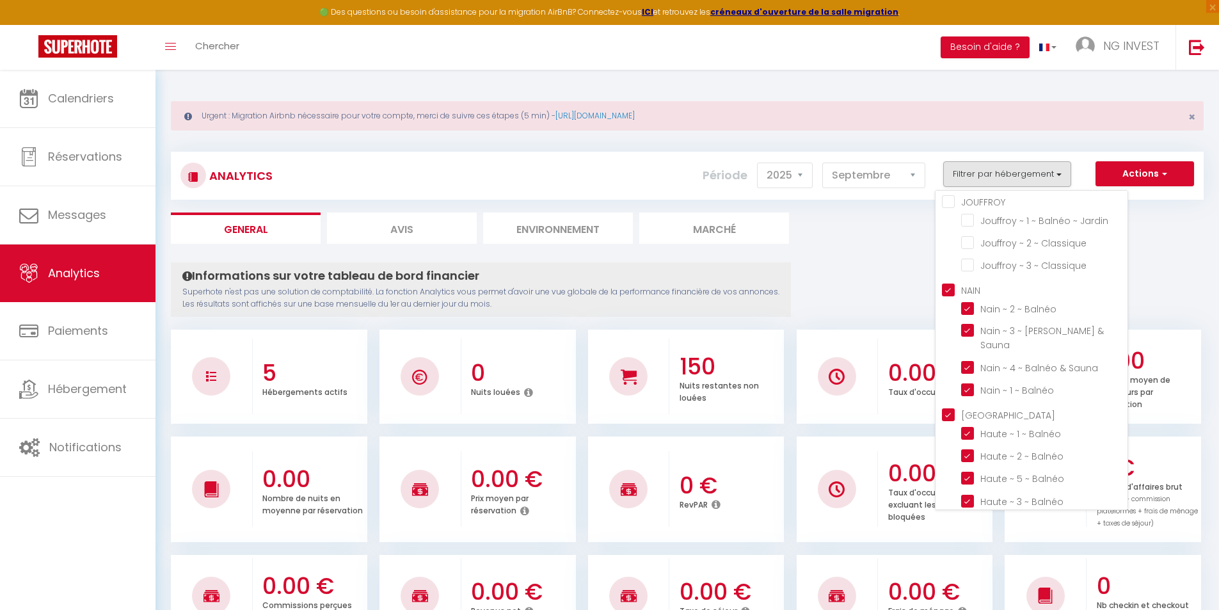
checkbox Balnéo "false"
checkbox Sauna "false"
checkbox Balnéo "false"
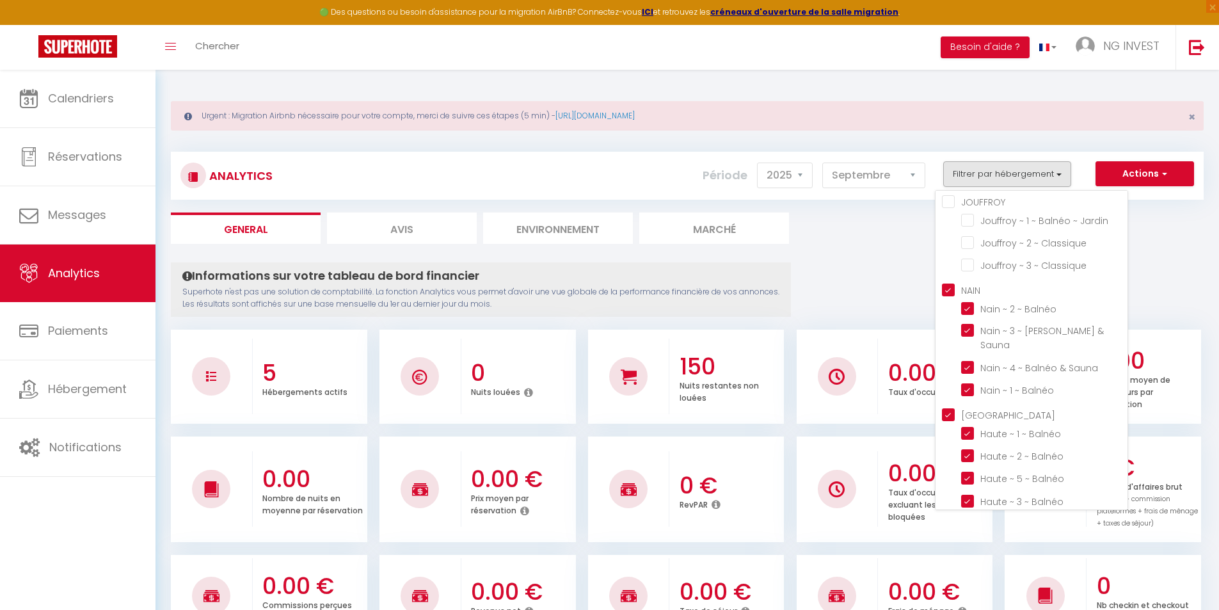
checkbox Balnéo "false"
checkbox Balnéo "true"
checkbox Sauna "true"
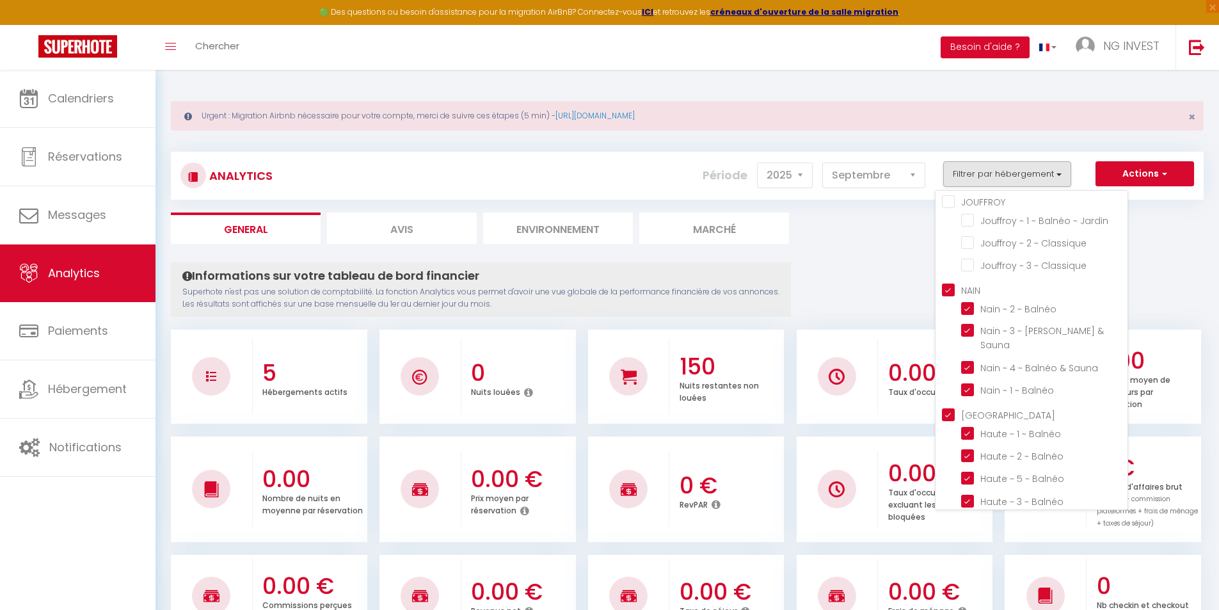
checkbox Balnéo "true"
checkbox Balnéo "false"
checkbox Jardin "false"
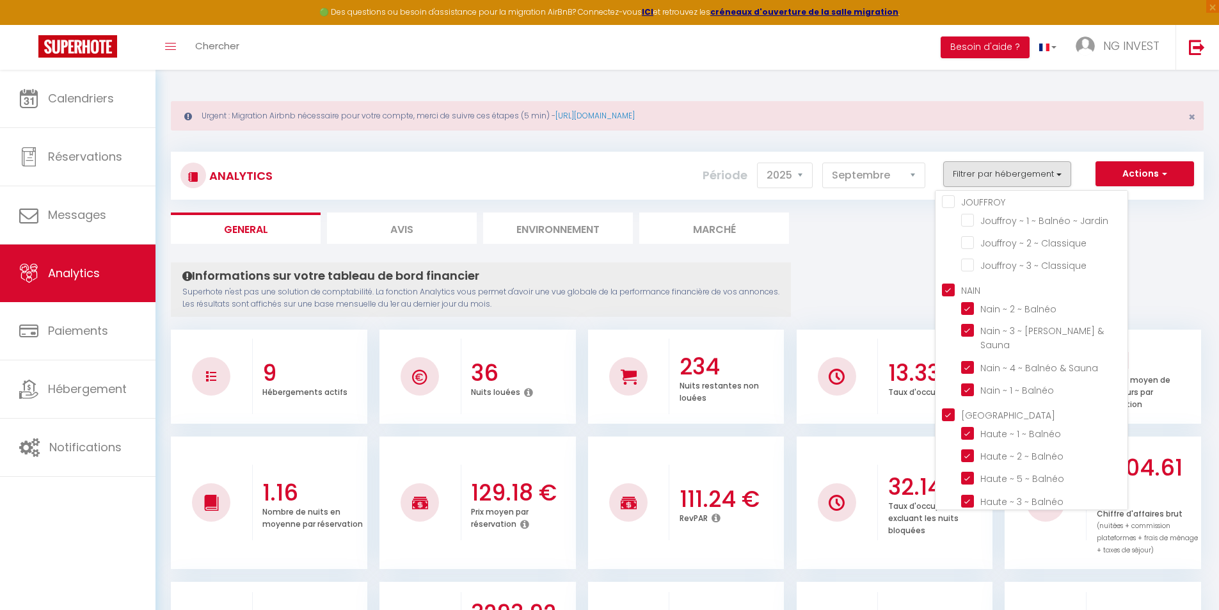
click at [953, 408] on Haute "[GEOGRAPHIC_DATA]" at bounding box center [1035, 414] width 186 height 13
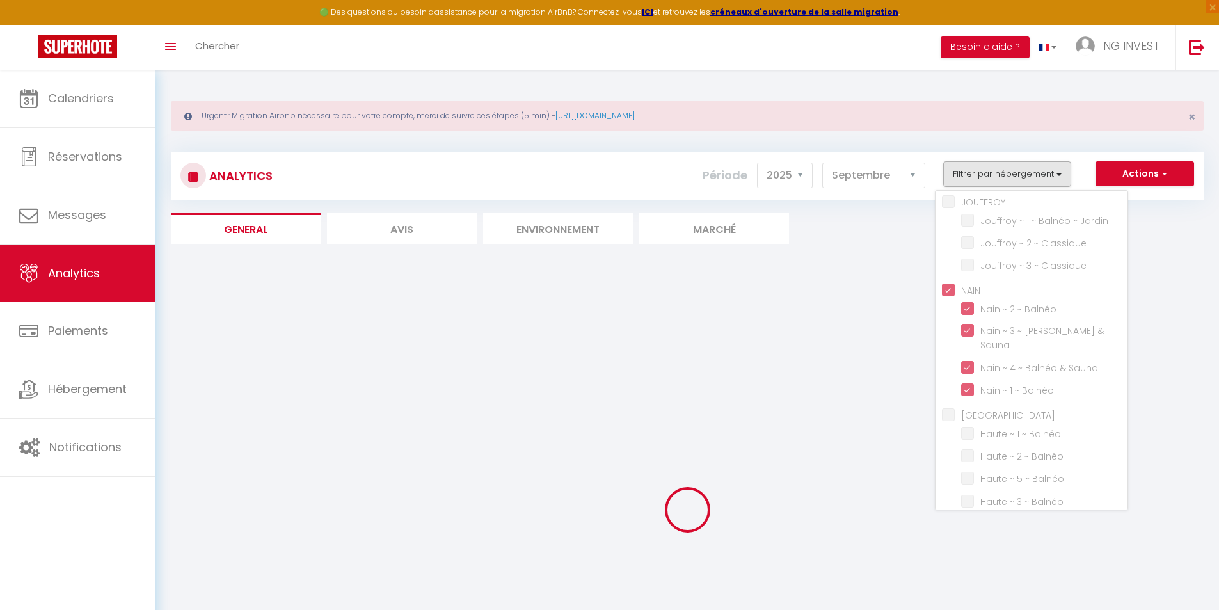
click at [907, 258] on div "Analytics Actions Génération SuperConciergerie Génération SuperAnalyzer Générat…" at bounding box center [687, 447] width 1033 height 617
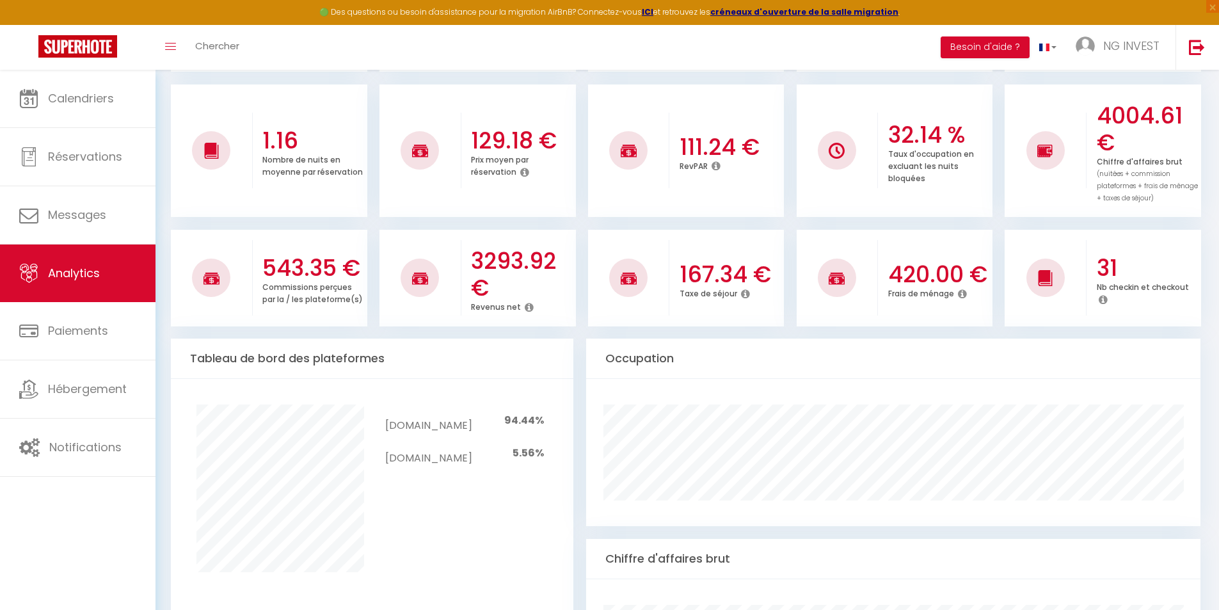
scroll to position [96, 0]
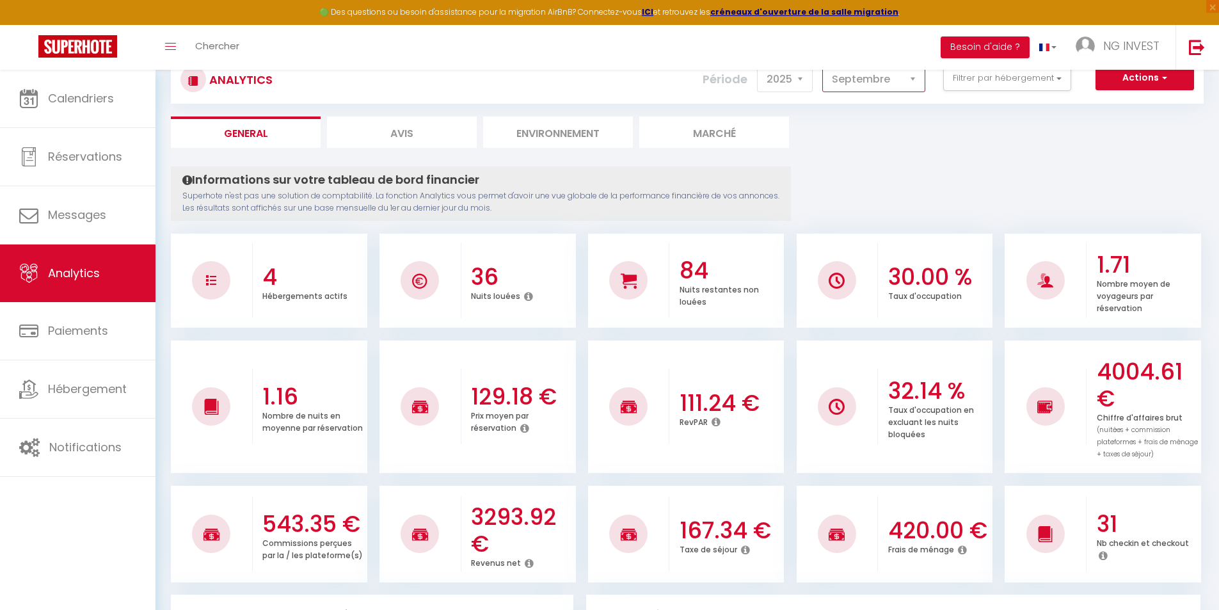
click at [896, 84] on select "[PERSON_NAME] Mars [PERSON_NAME] Juin Juillet Août Septembre Octobre Novembre D…" at bounding box center [873, 80] width 103 height 26
click at [823, 67] on select "[PERSON_NAME] Mars [PERSON_NAME] Juin Juillet Août Septembre Octobre Novembre D…" at bounding box center [873, 80] width 103 height 26
